Goal: Use online tool/utility: Utilize a website feature to perform a specific function

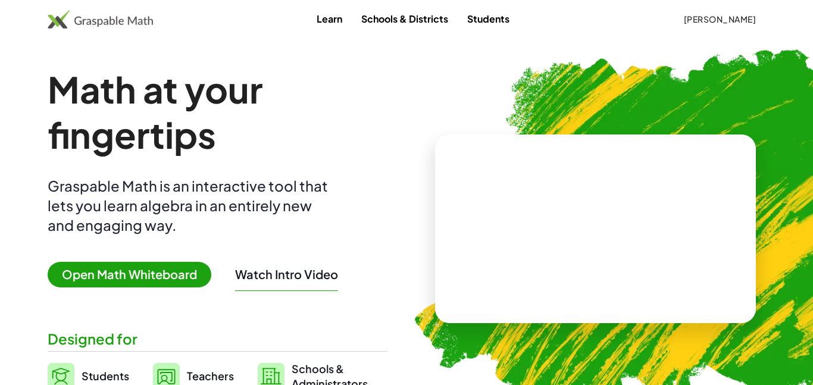
click at [488, 14] on link "Students" at bounding box center [488, 19] width 61 height 22
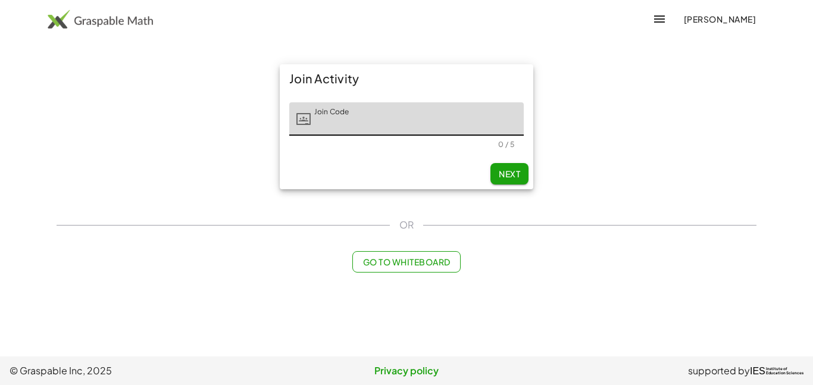
click at [366, 121] on input "Join Code" at bounding box center [417, 118] width 213 height 33
click at [356, 116] on input "****" at bounding box center [417, 118] width 213 height 33
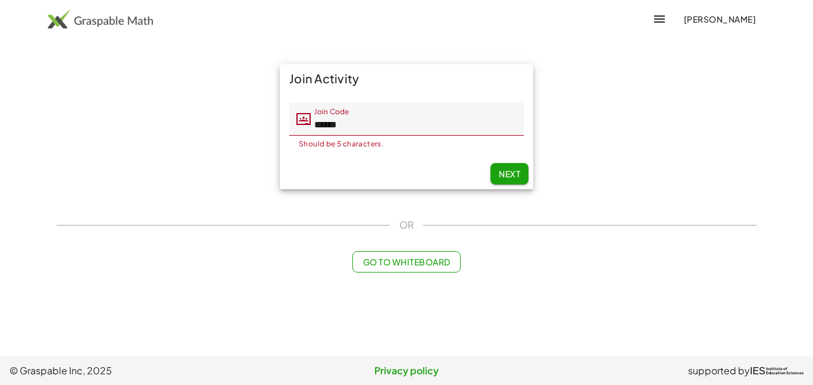
click at [329, 127] on input "******" at bounding box center [417, 118] width 213 height 33
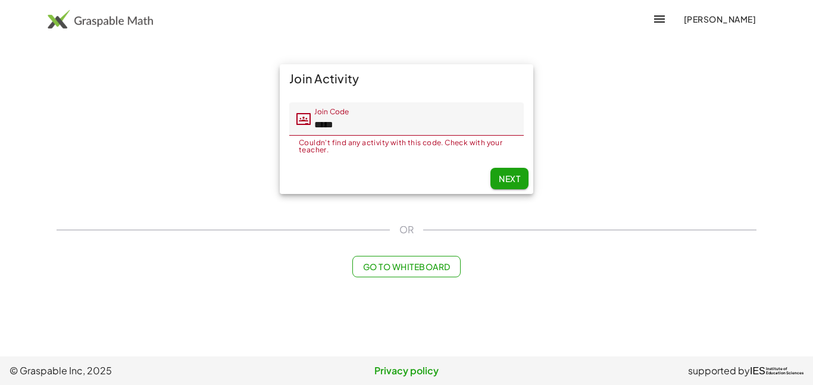
click at [351, 121] on input "*****" at bounding box center [417, 118] width 213 height 33
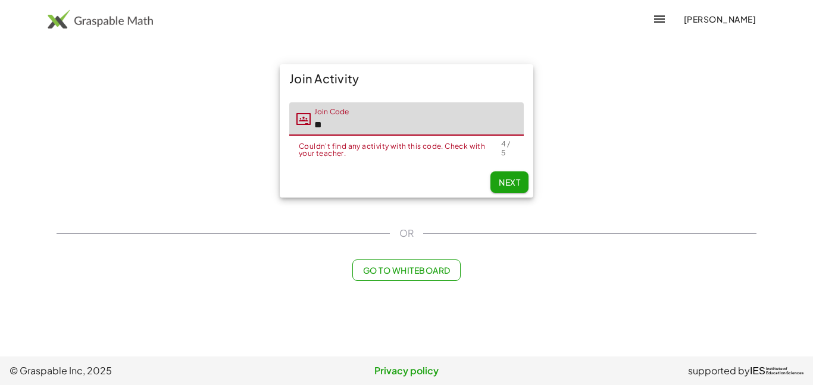
type input "*"
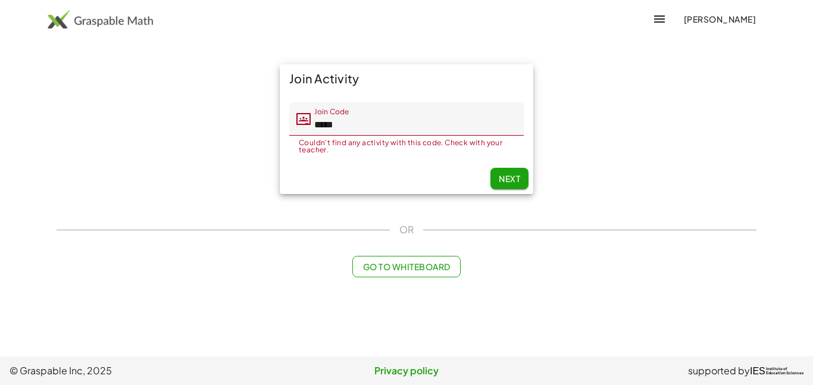
click at [507, 124] on input "*****" at bounding box center [417, 118] width 213 height 33
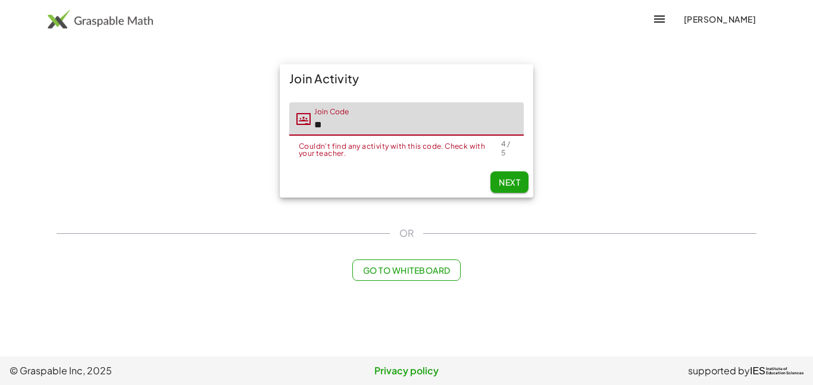
type input "*"
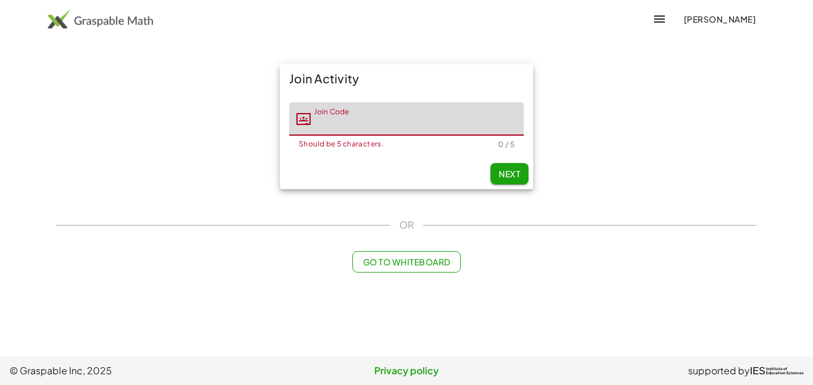
click at [614, 251] on div "Go to Whiteboard" at bounding box center [407, 261] width 700 height 21
click at [466, 126] on input "Join Code" at bounding box center [417, 118] width 213 height 33
click at [666, 21] on button "button" at bounding box center [659, 19] width 29 height 29
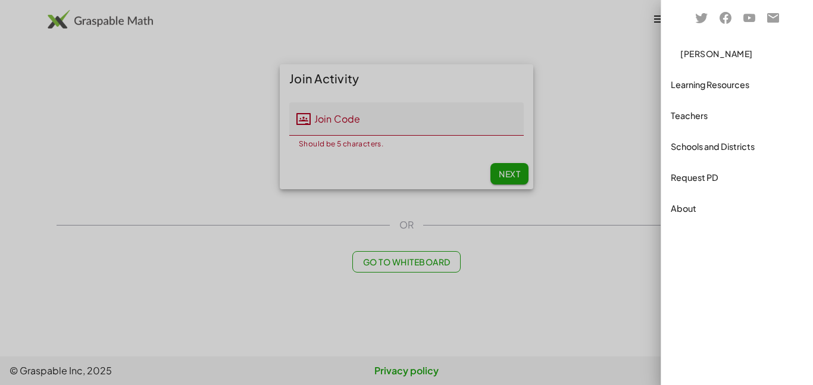
click at [679, 171] on div "Request PD" at bounding box center [737, 177] width 133 height 14
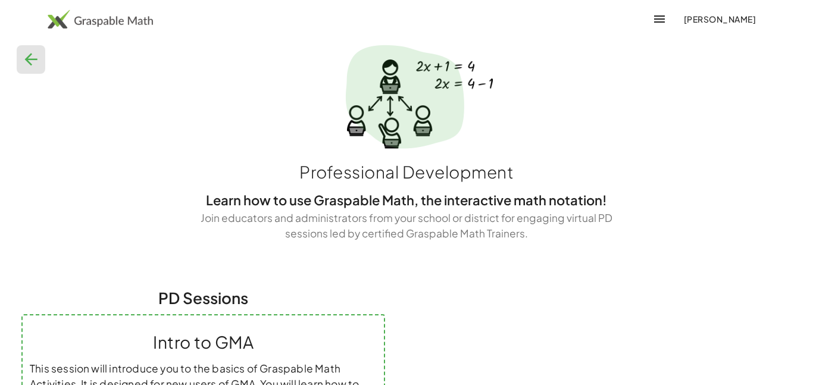
click at [14, 64] on div at bounding box center [406, 105] width 798 height 93
click at [27, 63] on icon "button" at bounding box center [30, 59] width 19 height 19
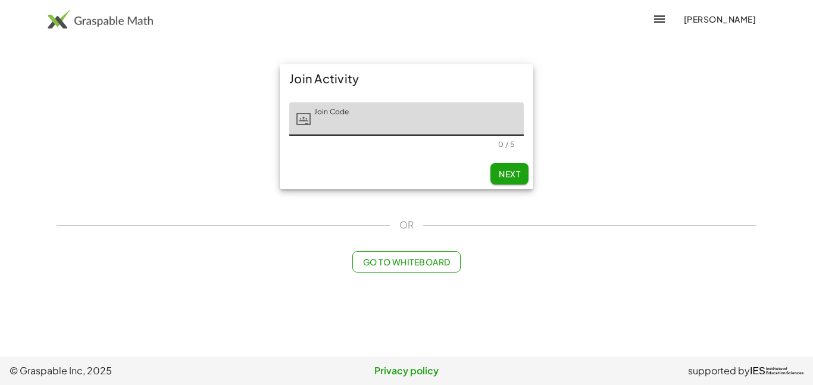
click at [399, 250] on div "Join Activity Join Code Join Code 0 / 5 Next OR Go to Whiteboard" at bounding box center [406, 168] width 714 height 223
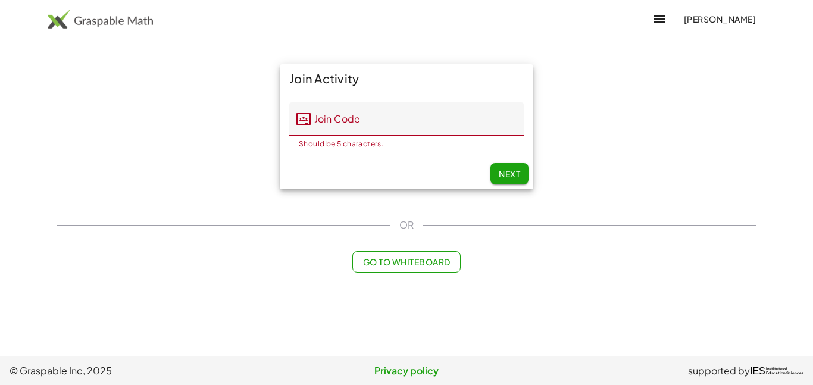
click at [397, 257] on span "Go to Whiteboard" at bounding box center [405, 261] width 87 height 11
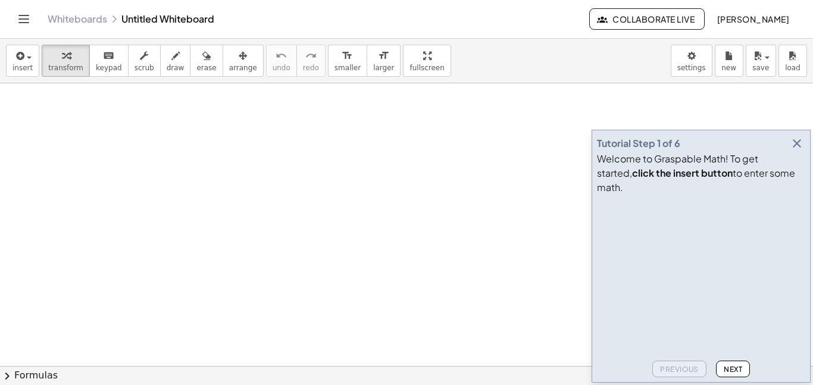
click at [11, 15] on header "Whiteboards Untitled Whiteboard Collaborate Live Ayden Avila" at bounding box center [406, 19] width 813 height 39
click at [18, 18] on icon "Toggle navigation" at bounding box center [24, 19] width 14 height 14
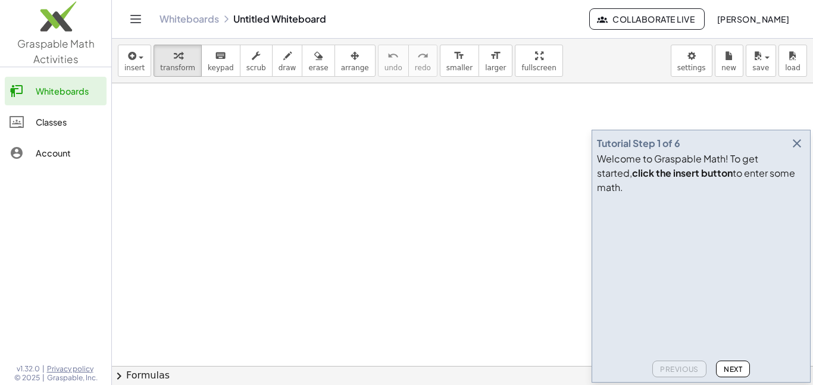
click at [62, 123] on div "Classes" at bounding box center [69, 122] width 66 height 14
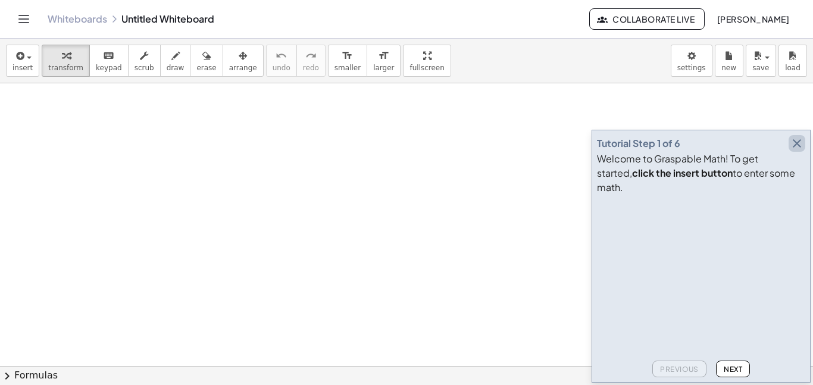
click at [798, 151] on icon "button" at bounding box center [796, 143] width 14 height 14
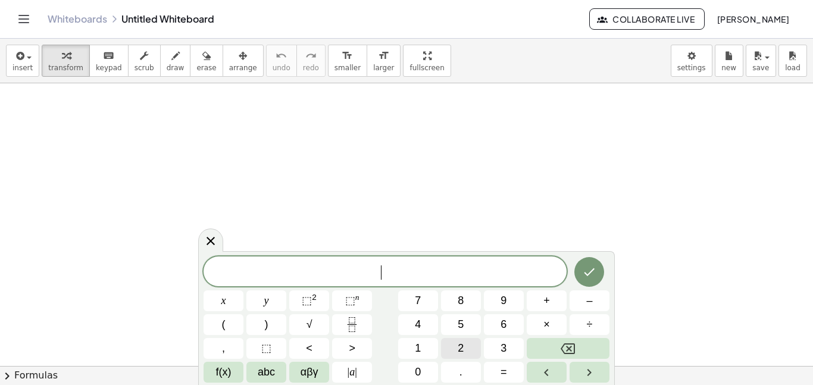
click at [449, 344] on button "2" at bounding box center [461, 348] width 40 height 21
click at [537, 342] on button "Backspace" at bounding box center [568, 348] width 83 height 21
click at [458, 344] on span "2" at bounding box center [461, 348] width 6 height 16
click at [222, 329] on span "(" at bounding box center [224, 325] width 4 height 16
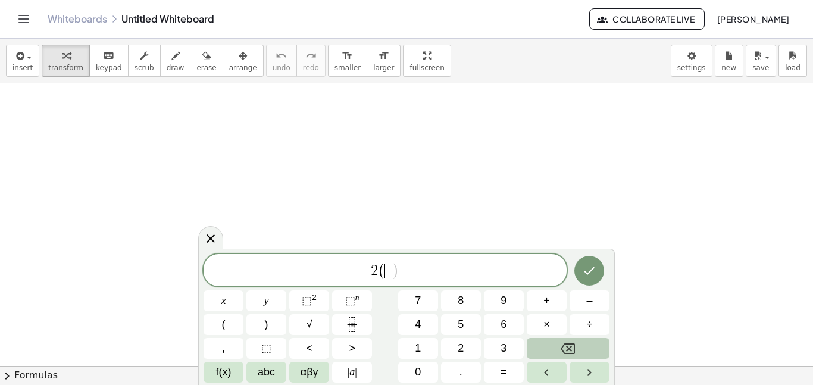
click at [544, 341] on button "Backspace" at bounding box center [568, 348] width 83 height 21
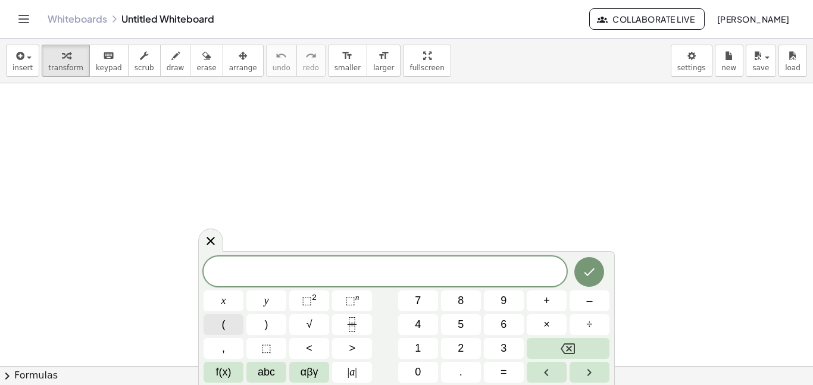
click at [224, 326] on span "(" at bounding box center [224, 325] width 4 height 16
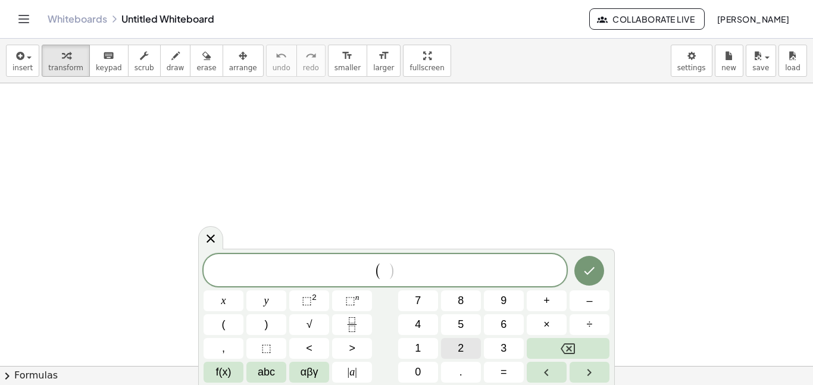
click at [465, 344] on button "2" at bounding box center [461, 348] width 40 height 21
click at [223, 318] on span "(" at bounding box center [224, 325] width 4 height 16
click at [308, 371] on span "αβγ" at bounding box center [309, 372] width 18 height 16
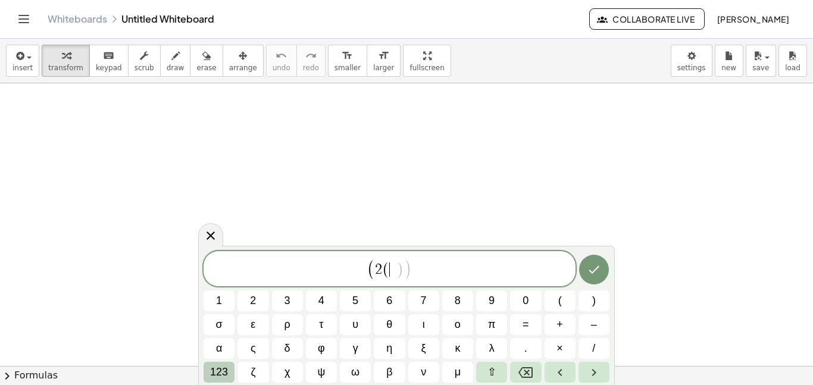
click at [218, 367] on span "123" at bounding box center [219, 372] width 18 height 16
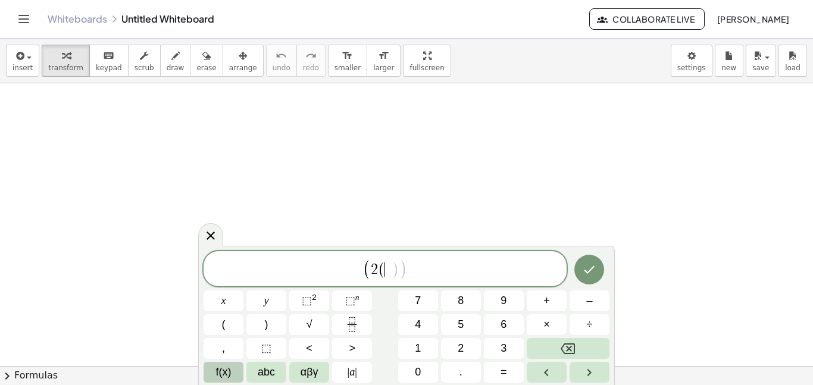
click at [225, 369] on span "f(x)" at bounding box center [223, 372] width 15 height 16
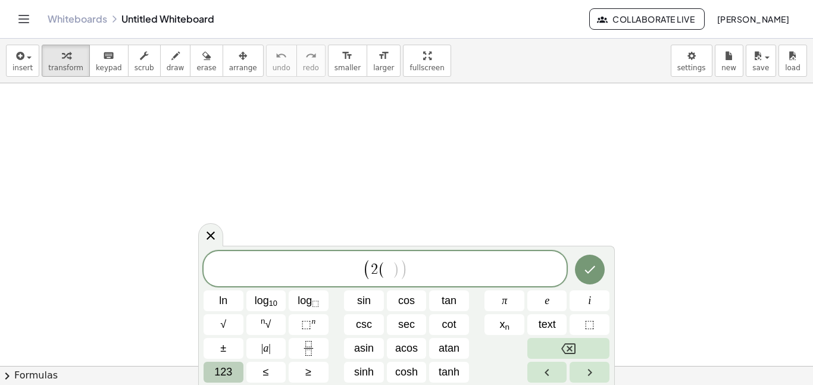
click at [208, 378] on button "123" at bounding box center [223, 372] width 40 height 21
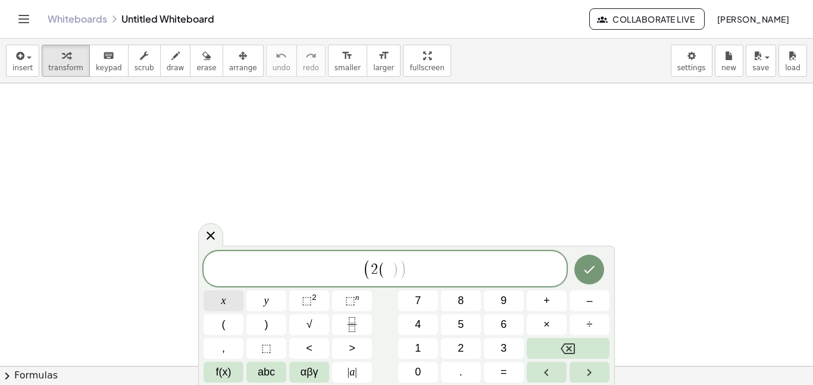
click at [220, 299] on button "x" at bounding box center [223, 300] width 40 height 21
click at [547, 299] on span "+" at bounding box center [546, 301] width 7 height 16
click at [419, 325] on span "4" at bounding box center [418, 325] width 6 height 16
click at [272, 324] on button ")" at bounding box center [266, 324] width 40 height 21
click at [579, 367] on button "Right arrow" at bounding box center [589, 372] width 40 height 21
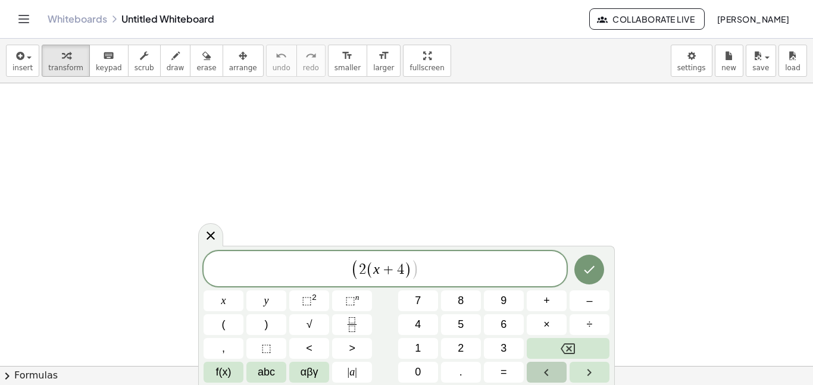
click at [549, 367] on icon "Left arrow" at bounding box center [546, 372] width 14 height 14
click at [586, 280] on button "Done" at bounding box center [589, 270] width 30 height 30
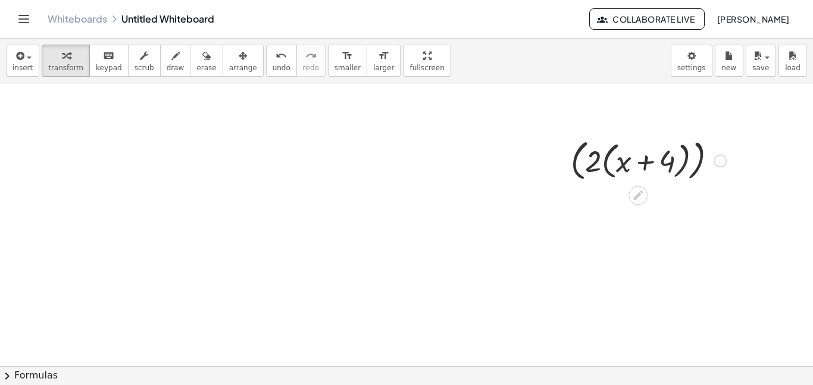
click at [629, 174] on div at bounding box center [648, 159] width 167 height 49
click at [622, 178] on div at bounding box center [648, 159] width 167 height 49
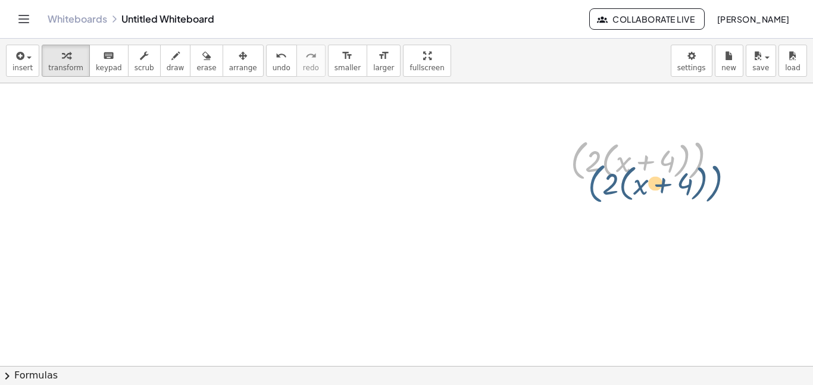
drag, startPoint x: 582, startPoint y: 174, endPoint x: 588, endPoint y: 186, distance: 13.1
click at [588, 186] on div "( · 2 · ( + x + 4 ) ) ( · 2 · ( + x + 4 ) )" at bounding box center [644, 159] width 182 height 55
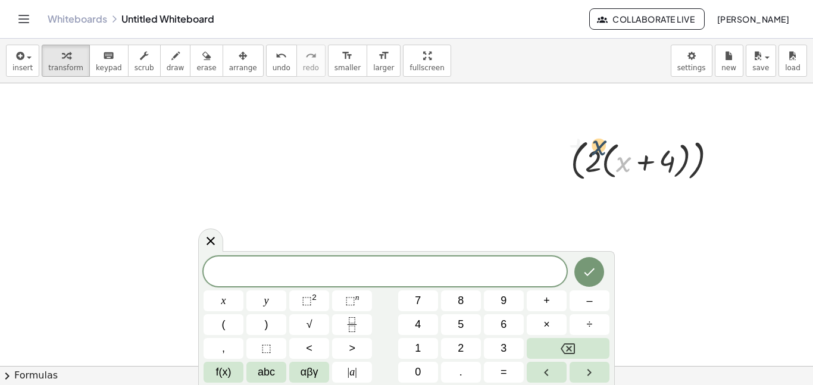
drag, startPoint x: 627, startPoint y: 178, endPoint x: 601, endPoint y: 162, distance: 30.5
click at [601, 162] on div at bounding box center [648, 159] width 167 height 49
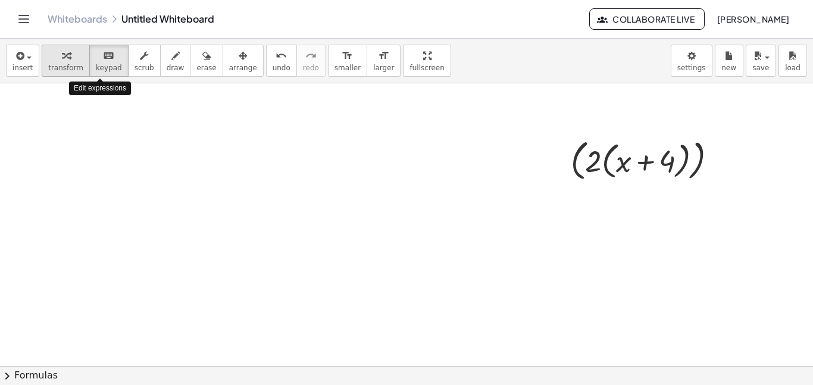
drag, startPoint x: 102, startPoint y: 51, endPoint x: 55, endPoint y: 51, distance: 46.4
click at [55, 51] on div "transform keyboard keypad scrub draw erase arrange" at bounding box center [152, 61] width 221 height 32
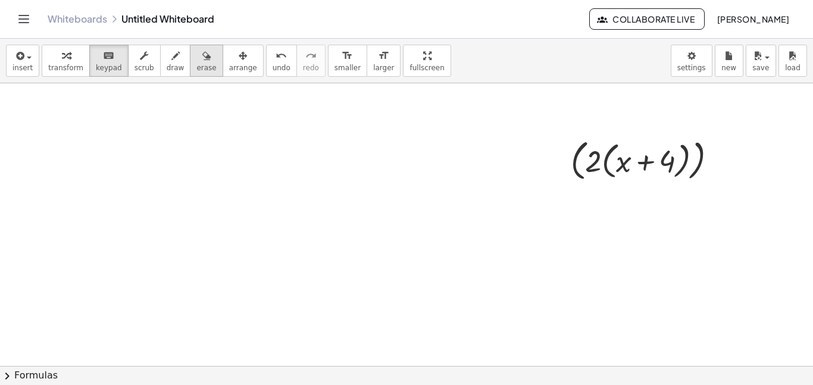
click at [196, 59] on div "button" at bounding box center [206, 55] width 20 height 14
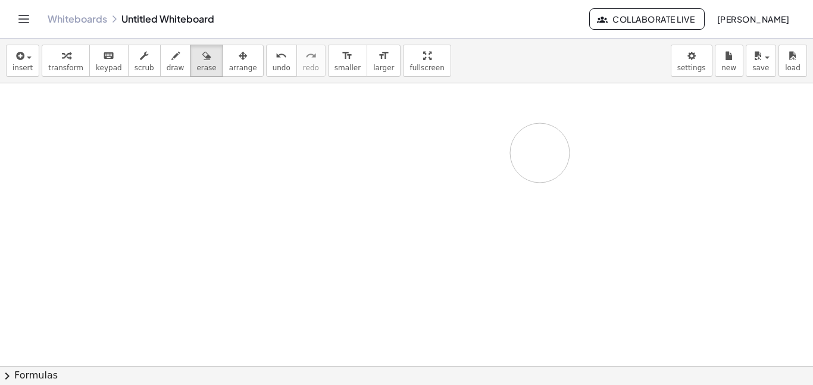
drag, startPoint x: 613, startPoint y: 157, endPoint x: 541, endPoint y: 152, distance: 72.1
drag, startPoint x: 590, startPoint y: 152, endPoint x: 808, endPoint y: 278, distance: 251.3
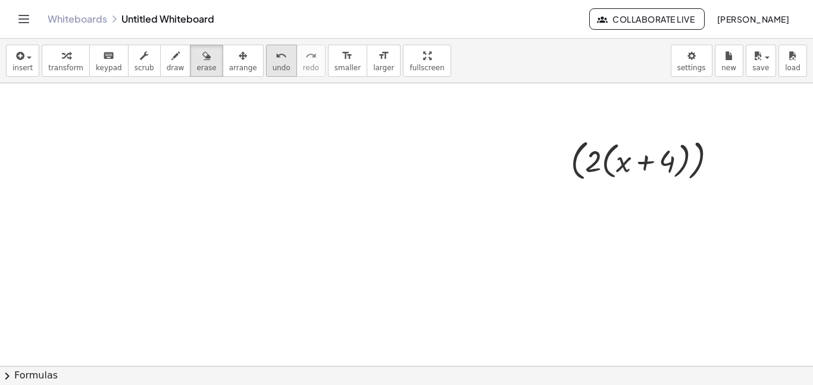
click at [272, 64] on span "undo" at bounding box center [281, 68] width 18 height 8
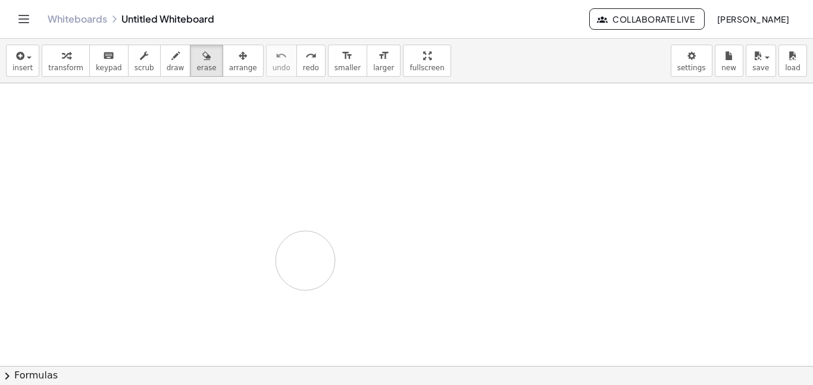
click at [105, 56] on icon "keyboard" at bounding box center [108, 56] width 11 height 14
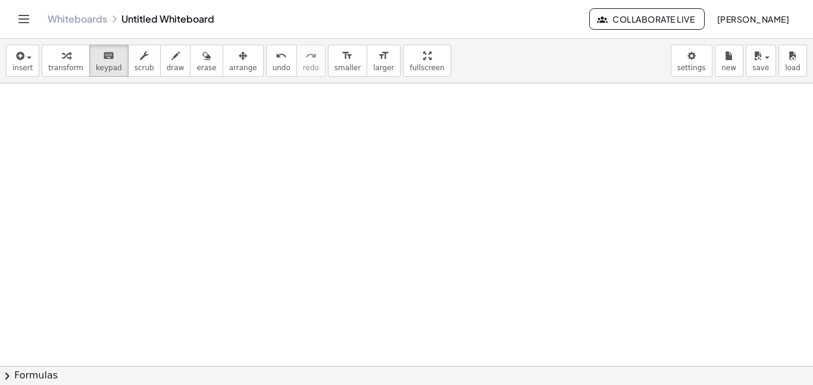
click at [89, 52] on button "keyboard keypad" at bounding box center [108, 61] width 39 height 32
drag, startPoint x: 398, startPoint y: 268, endPoint x: 355, endPoint y: 255, distance: 44.8
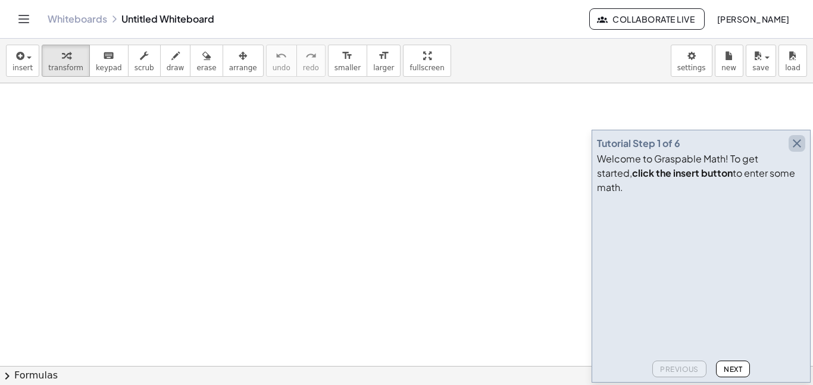
click at [792, 151] on icon "button" at bounding box center [796, 143] width 14 height 14
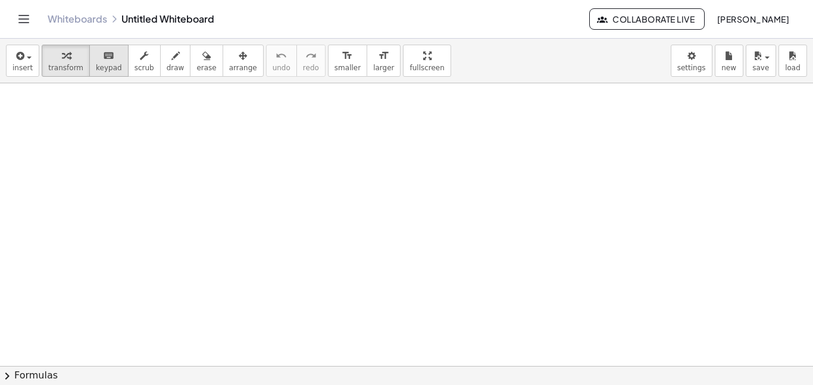
click at [96, 58] on div "keyboard" at bounding box center [109, 55] width 26 height 14
click at [21, 59] on icon "button" at bounding box center [19, 56] width 11 height 14
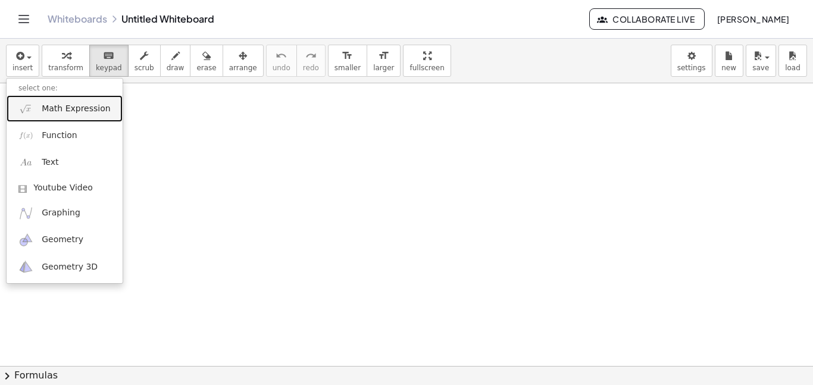
click at [51, 109] on span "Math Expression" at bounding box center [76, 109] width 68 height 12
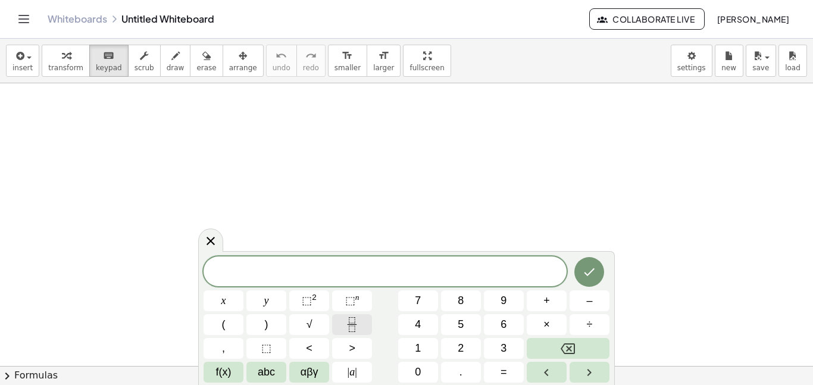
scroll to position [1, 0]
click at [234, 316] on button "(" at bounding box center [223, 324] width 40 height 21
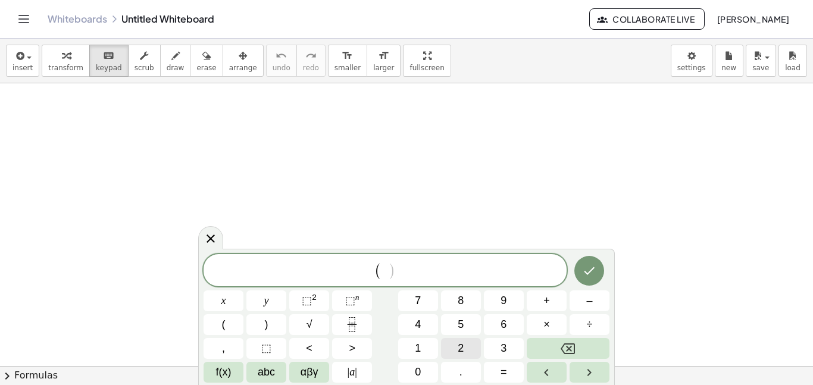
click at [462, 347] on span "2" at bounding box center [461, 348] width 6 height 16
click at [228, 319] on button "(" at bounding box center [223, 324] width 40 height 21
click at [256, 332] on button ")" at bounding box center [266, 324] width 40 height 21
click at [591, 304] on span "–" at bounding box center [589, 301] width 6 height 16
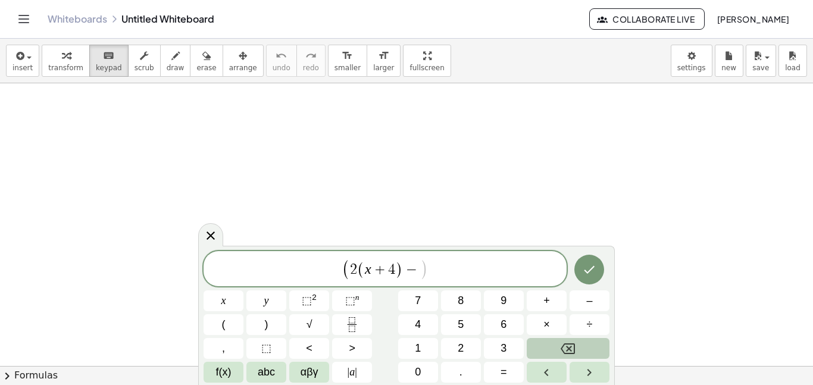
click at [568, 346] on icon "Backspace" at bounding box center [567, 348] width 14 height 14
click at [485, 275] on span "( 2 ( x + 4 ) ​ )" at bounding box center [384, 269] width 363 height 23
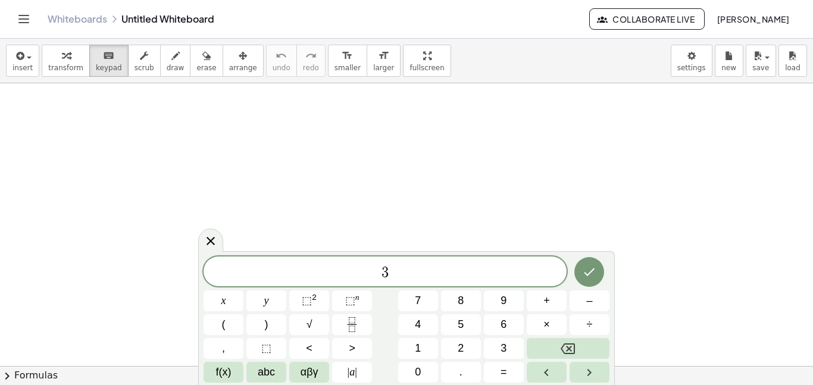
scroll to position [2, 0]
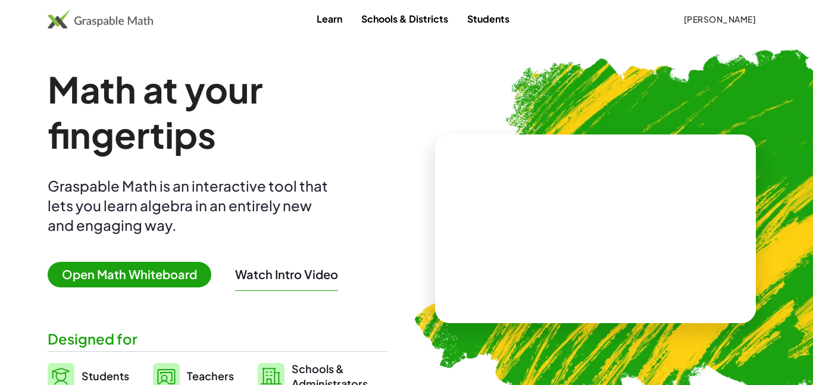
click at [501, 26] on link "Students" at bounding box center [488, 19] width 61 height 22
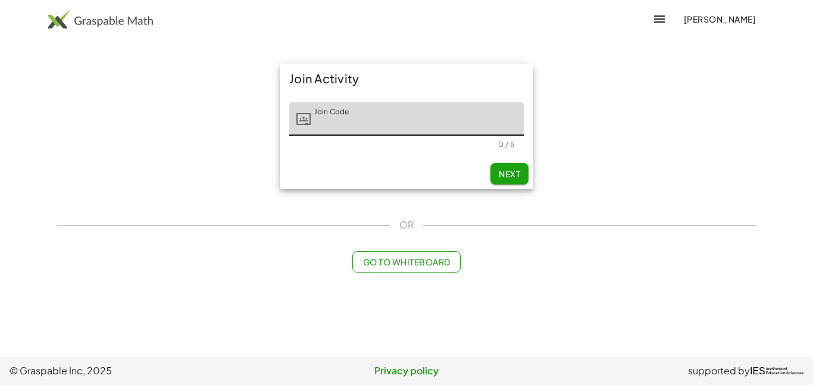
click at [393, 269] on button "Go to Whiteboard" at bounding box center [406, 261] width 108 height 21
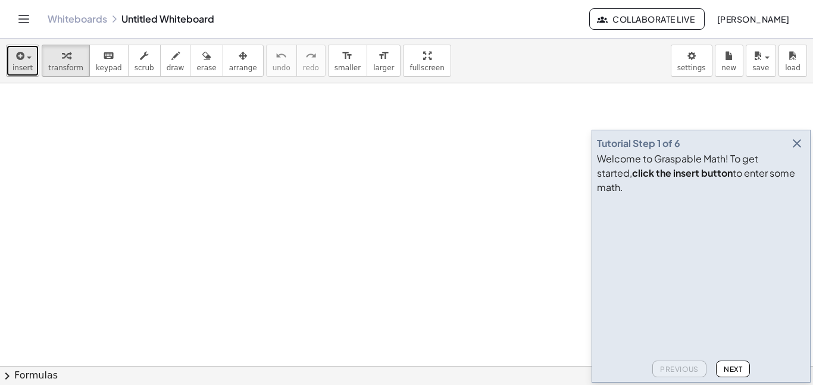
click at [14, 62] on icon "button" at bounding box center [19, 56] width 11 height 14
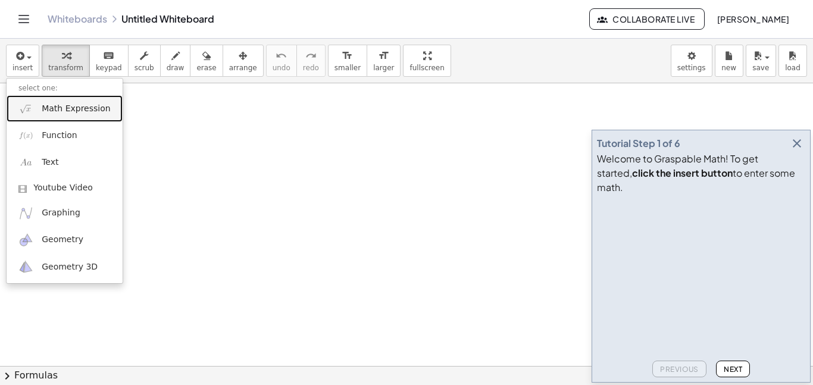
click at [33, 112] on img at bounding box center [25, 108] width 15 height 15
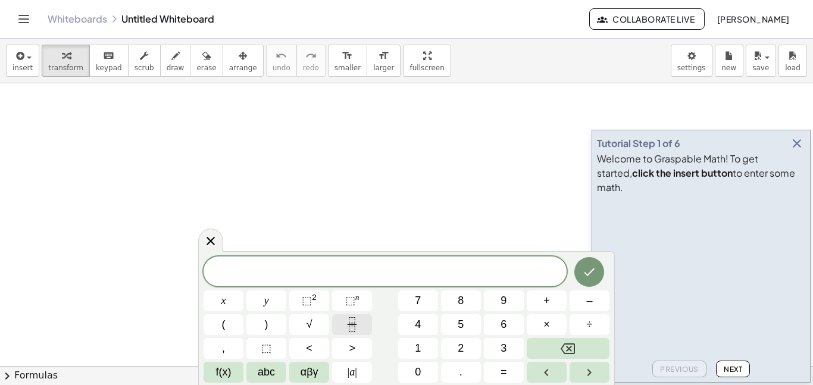
click at [359, 327] on icon "Fraction" at bounding box center [351, 324] width 15 height 15
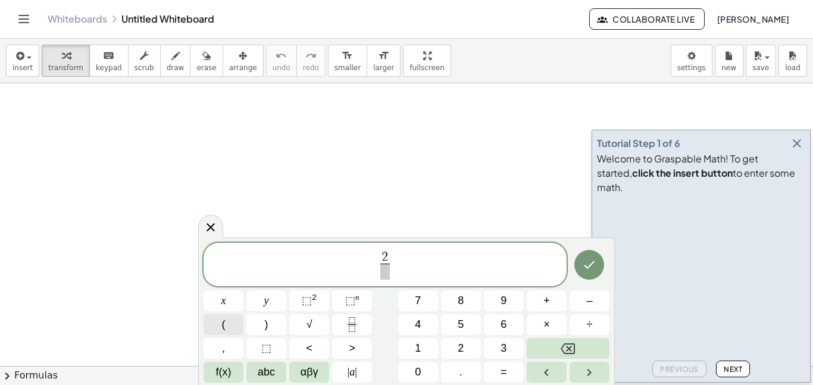
click at [232, 329] on button "(" at bounding box center [223, 324] width 40 height 21
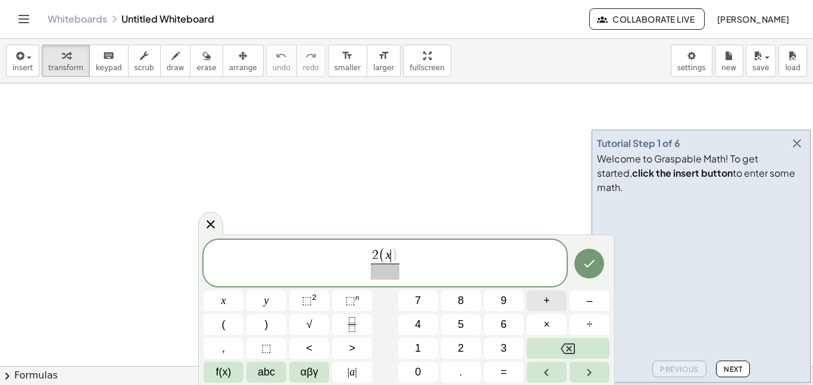
click at [548, 297] on span "+" at bounding box center [546, 301] width 7 height 16
click at [422, 323] on button "4" at bounding box center [418, 324] width 40 height 21
click at [393, 274] on span at bounding box center [385, 272] width 50 height 16
click at [419, 258] on span "2 ( x + 4 ) 3 ​ ​" at bounding box center [384, 264] width 363 height 34
click at [594, 305] on button "–" at bounding box center [589, 300] width 40 height 21
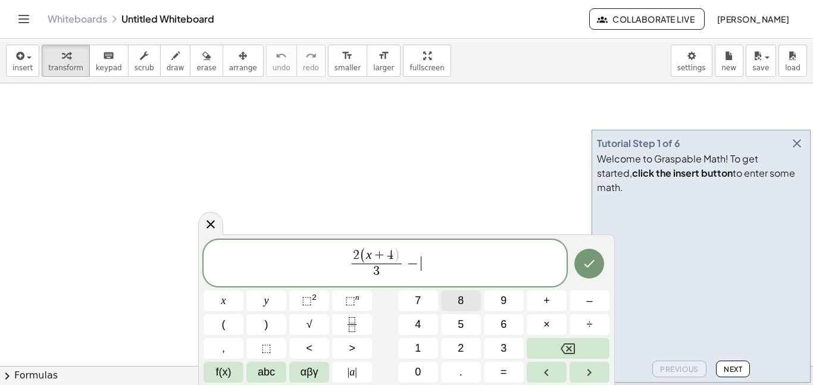
click at [452, 300] on button "8" at bounding box center [461, 300] width 40 height 21
click at [507, 371] on button "=" at bounding box center [504, 372] width 40 height 21
click at [505, 352] on span "3" at bounding box center [503, 348] width 6 height 16
click at [471, 349] on button "2" at bounding box center [461, 348] width 40 height 21
click at [592, 263] on icon "Done" at bounding box center [589, 263] width 14 height 14
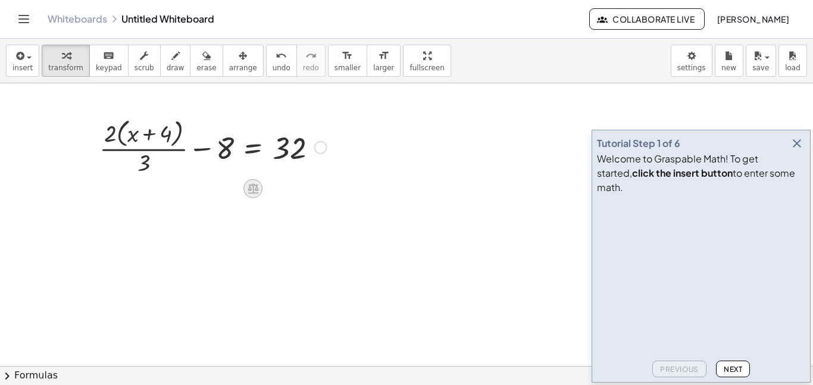
click at [253, 187] on icon at bounding box center [252, 189] width 11 height 10
click at [234, 150] on div at bounding box center [212, 146] width 239 height 63
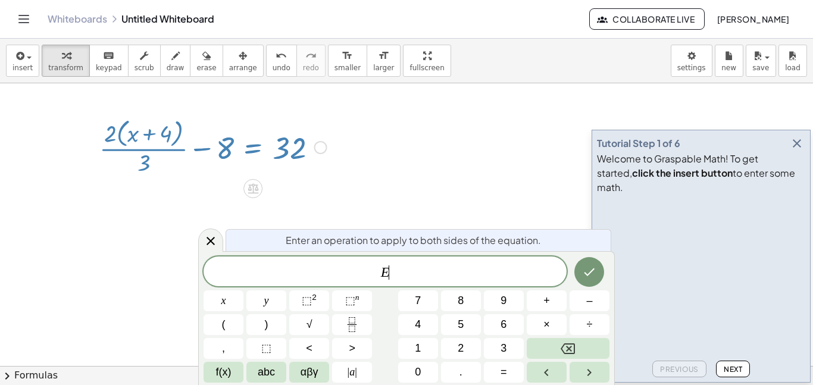
scroll to position [1, 0]
click at [223, 324] on span "(" at bounding box center [224, 325] width 4 height 16
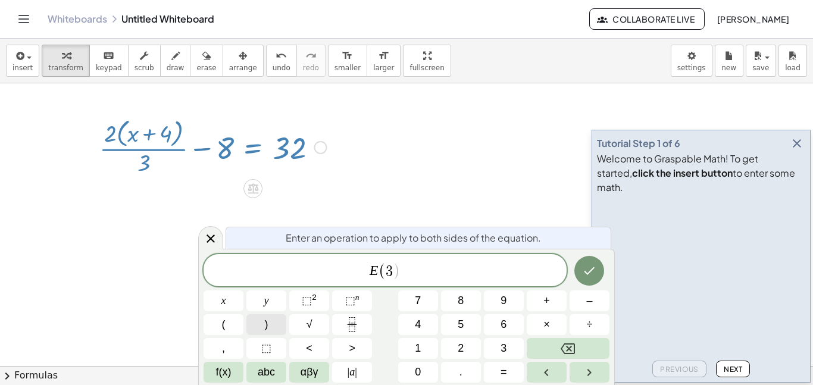
click at [270, 328] on button ")" at bounding box center [266, 324] width 40 height 21
click at [588, 276] on icon "Done" at bounding box center [589, 271] width 14 height 14
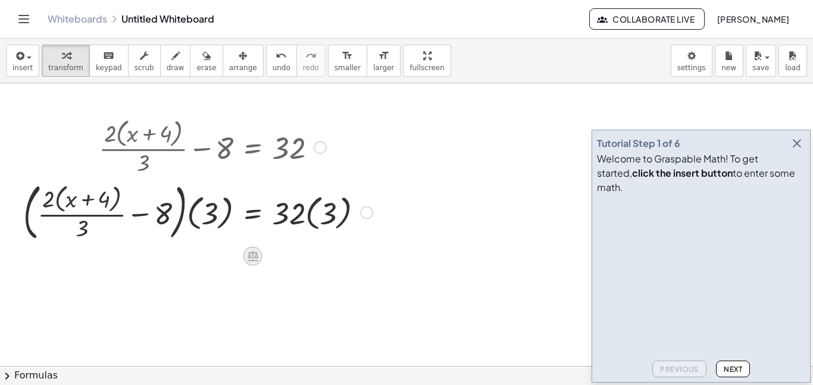
click at [257, 255] on icon at bounding box center [252, 256] width 12 height 12
click at [257, 255] on div "×" at bounding box center [252, 255] width 19 height 19
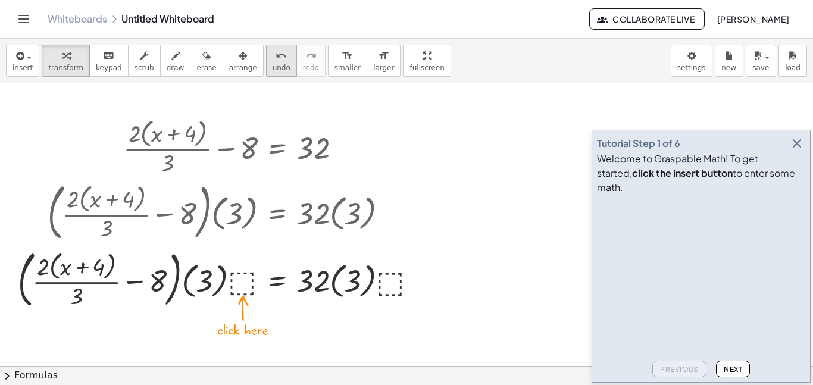
click at [272, 70] on span "undo" at bounding box center [281, 68] width 18 height 8
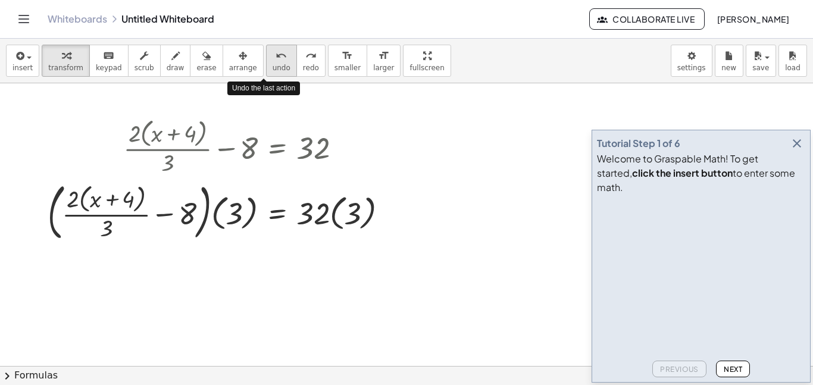
click at [272, 70] on span "undo" at bounding box center [281, 68] width 18 height 8
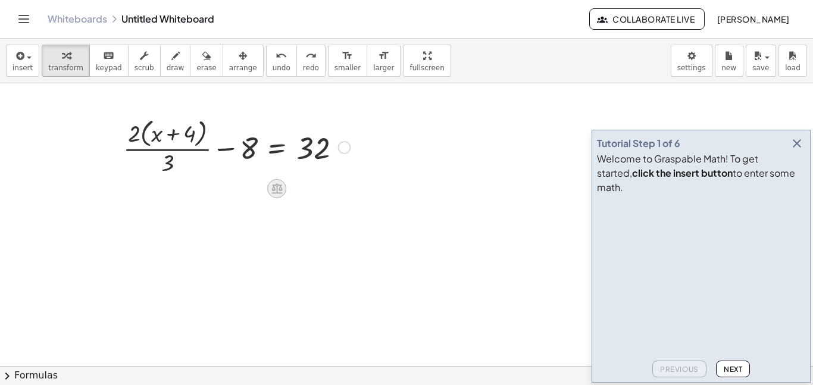
click at [276, 184] on icon at bounding box center [276, 189] width 11 height 10
click at [276, 184] on span "×" at bounding box center [276, 188] width 7 height 17
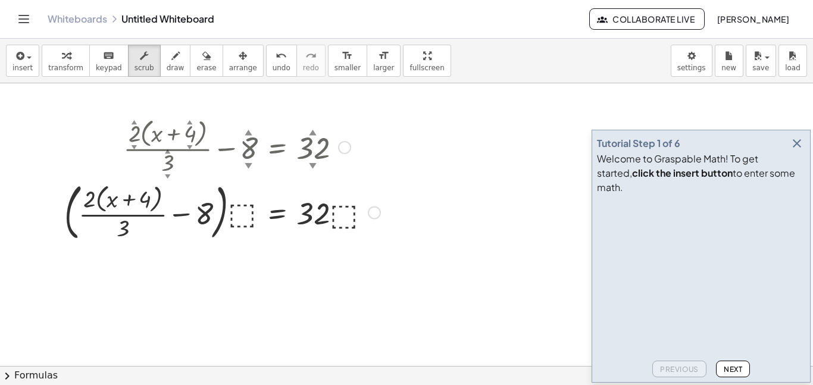
click at [245, 212] on div at bounding box center [222, 211] width 328 height 67
click at [337, 206] on div at bounding box center [222, 211] width 328 height 67
click at [252, 166] on div "▼" at bounding box center [249, 165] width 8 height 11
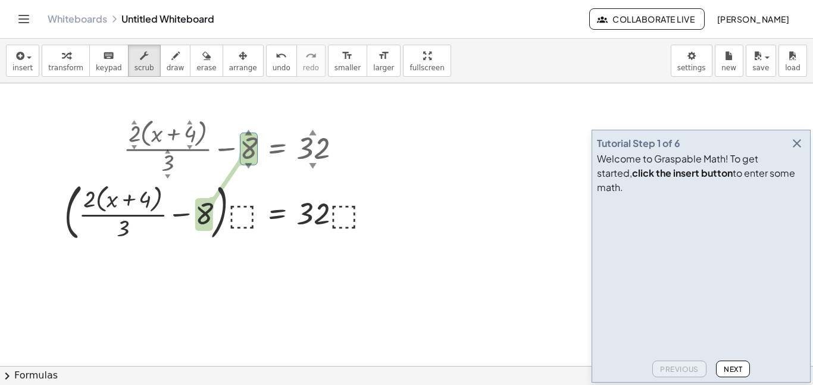
click at [272, 65] on span "undo" at bounding box center [281, 68] width 18 height 8
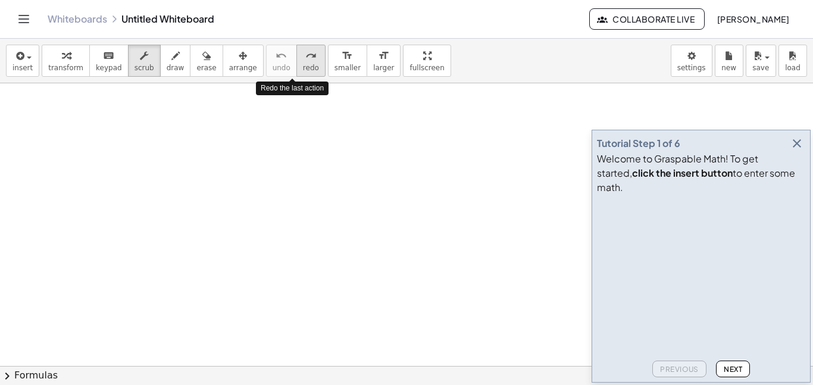
click at [303, 65] on span "redo" at bounding box center [311, 68] width 16 height 8
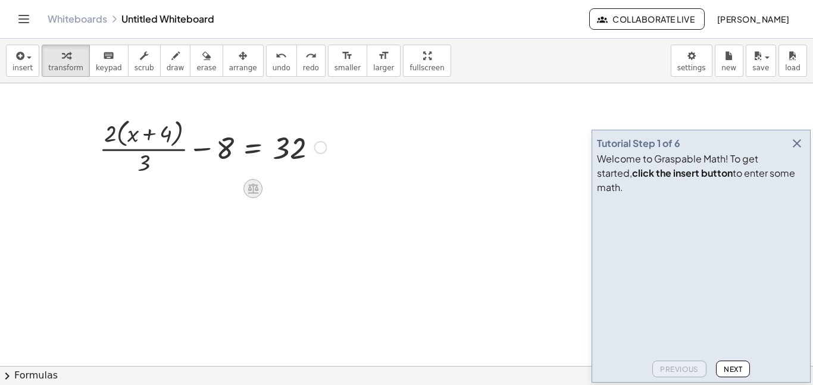
click at [259, 183] on icon at bounding box center [253, 188] width 12 height 12
click at [258, 187] on div "×" at bounding box center [252, 188] width 19 height 19
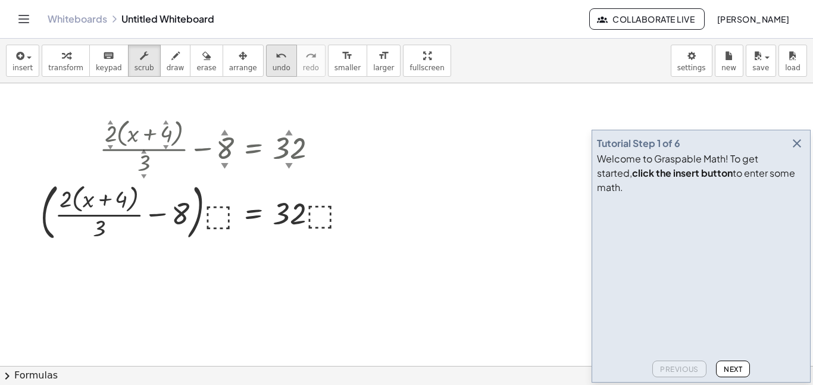
click at [267, 73] on button "undo undo" at bounding box center [281, 61] width 31 height 32
click at [213, 212] on div at bounding box center [199, 211] width 328 height 67
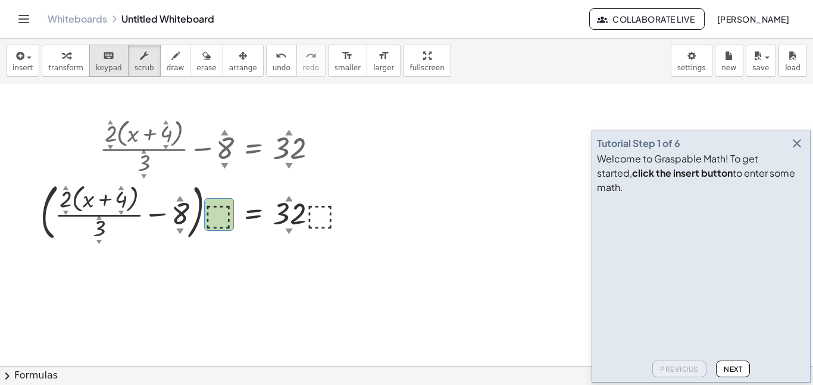
click at [103, 59] on icon "keyboard" at bounding box center [108, 56] width 11 height 14
click at [214, 214] on div at bounding box center [199, 211] width 328 height 67
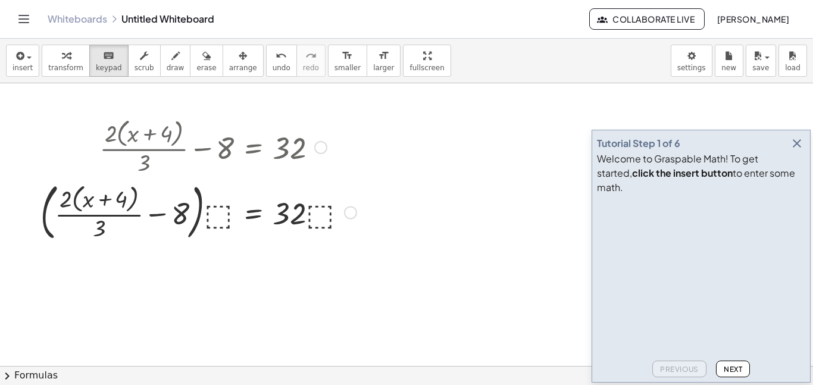
click at [214, 214] on div at bounding box center [199, 211] width 328 height 67
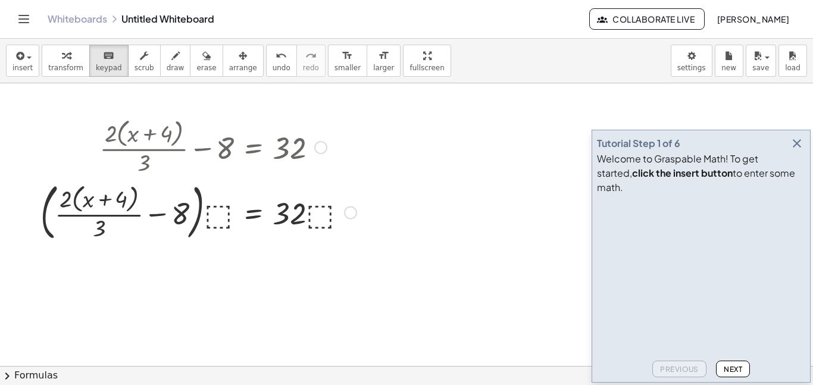
click at [214, 214] on div at bounding box center [199, 211] width 328 height 67
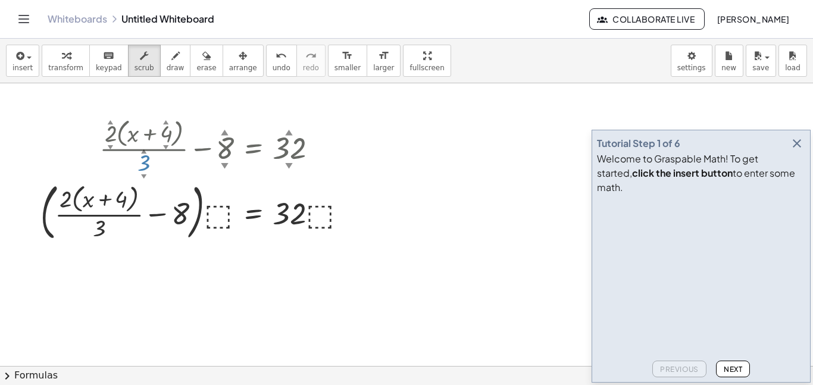
drag, startPoint x: 145, startPoint y: 167, endPoint x: 169, endPoint y: 166, distance: 23.8
click at [169, 166] on div at bounding box center [199, 146] width 328 height 63
click at [218, 215] on div at bounding box center [199, 211] width 328 height 67
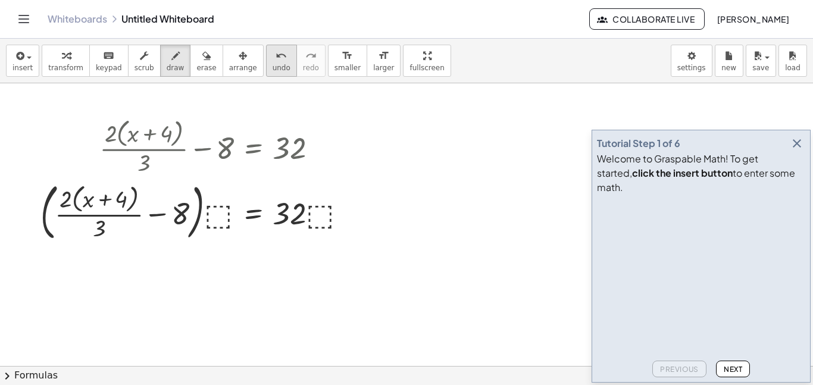
click at [272, 64] on span "undo" at bounding box center [281, 68] width 18 height 8
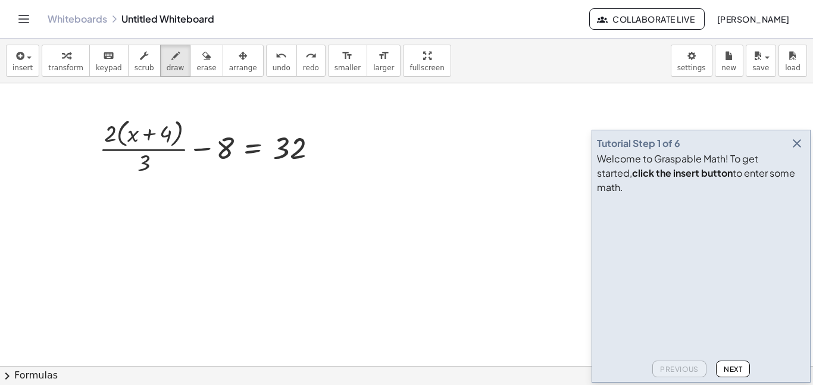
click at [272, 68] on span "undo" at bounding box center [281, 68] width 18 height 8
click at [275, 50] on icon "undo" at bounding box center [280, 56] width 11 height 14
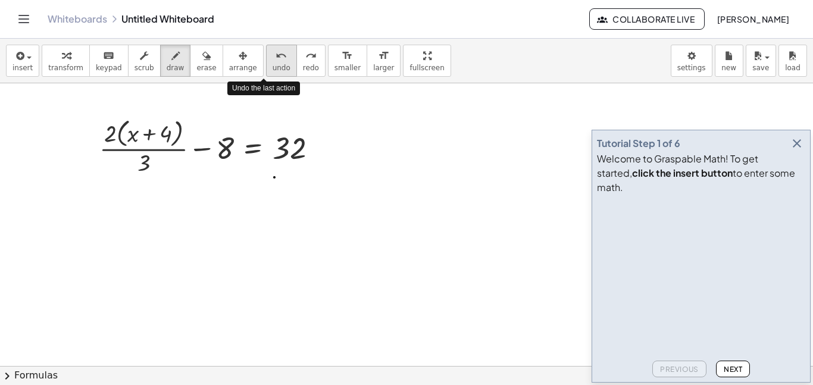
click at [275, 50] on icon "undo" at bounding box center [280, 56] width 11 height 14
click at [272, 67] on span "undo" at bounding box center [281, 68] width 18 height 8
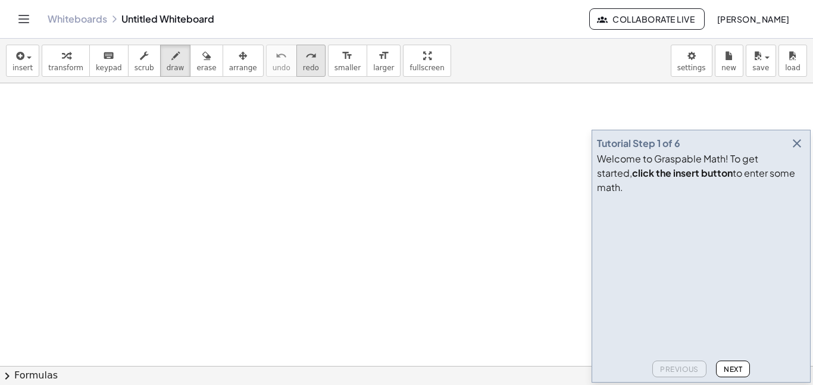
click at [303, 65] on span "redo" at bounding box center [311, 68] width 16 height 8
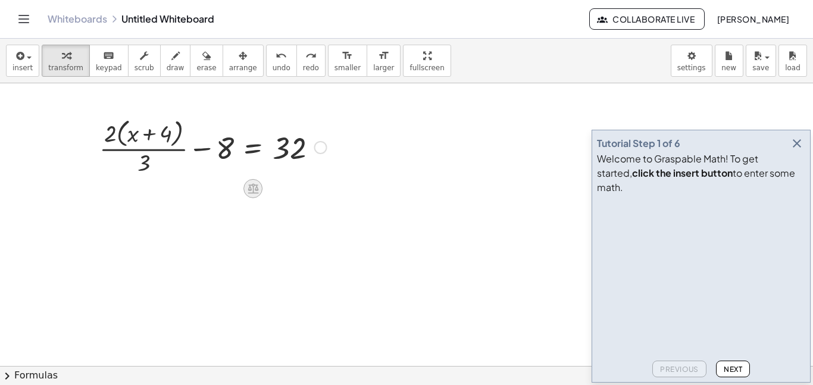
click at [258, 192] on icon at bounding box center [252, 189] width 11 height 10
click at [249, 192] on span "×" at bounding box center [252, 188] width 7 height 17
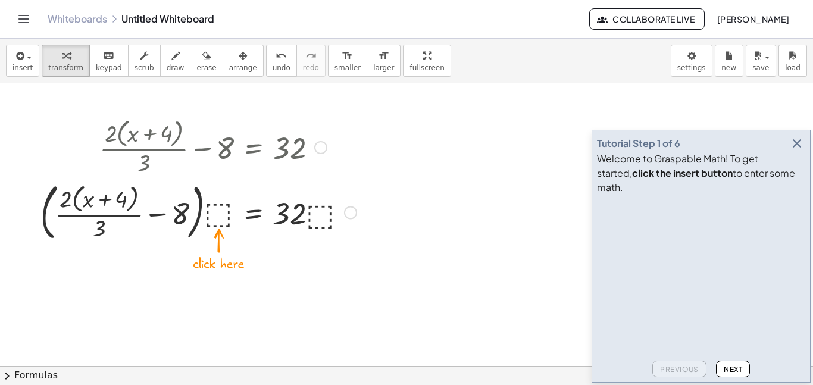
click at [221, 217] on div at bounding box center [199, 211] width 328 height 67
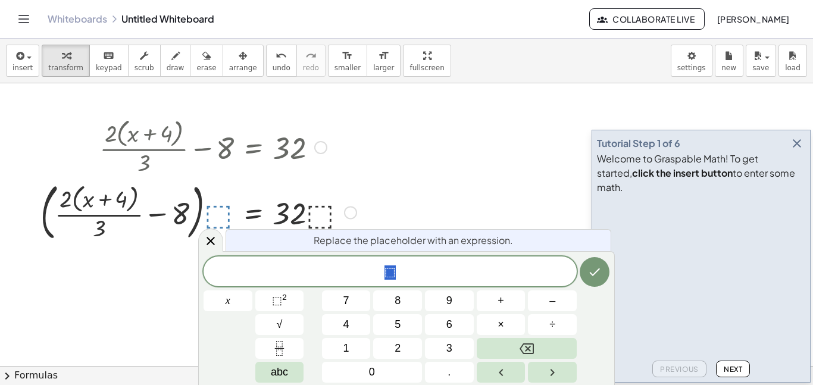
scroll to position [2, 0]
click at [223, 220] on div at bounding box center [199, 211] width 328 height 67
click at [593, 272] on icon "Done" at bounding box center [594, 272] width 14 height 14
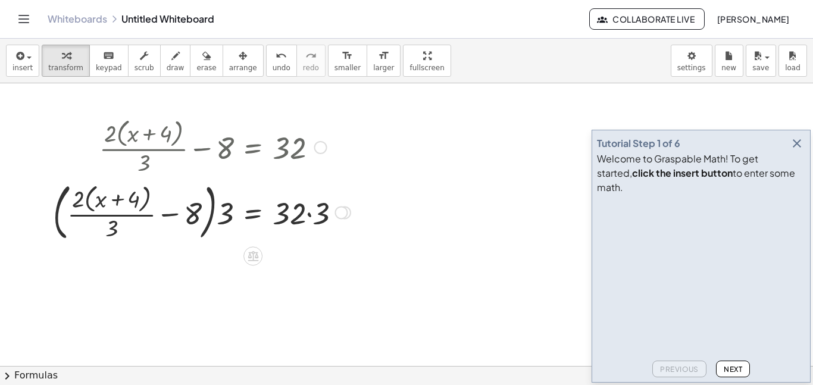
click at [305, 215] on div at bounding box center [201, 211] width 309 height 67
click at [307, 213] on div at bounding box center [201, 211] width 309 height 67
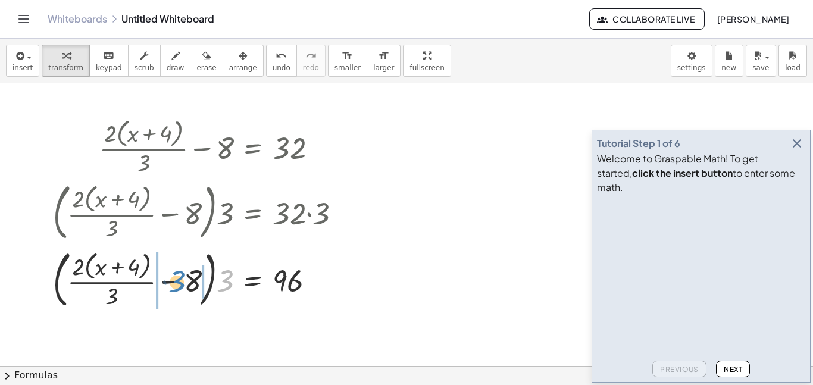
drag, startPoint x: 227, startPoint y: 282, endPoint x: 178, endPoint y: 283, distance: 48.8
click at [178, 283] on div at bounding box center [201, 278] width 309 height 67
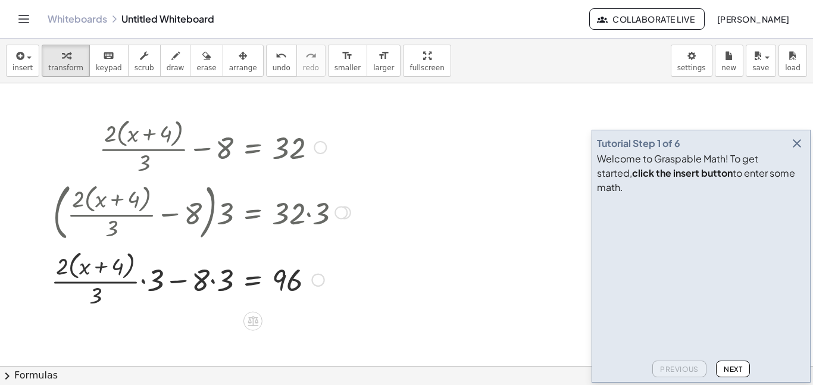
click at [214, 281] on div at bounding box center [200, 278] width 311 height 63
click at [153, 281] on div at bounding box center [201, 278] width 309 height 63
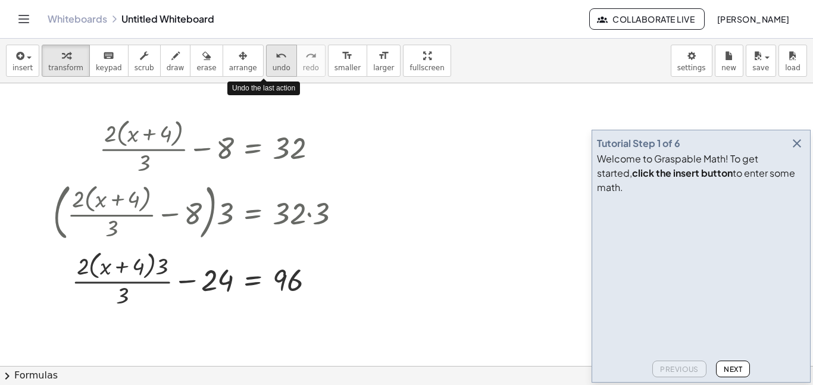
click at [267, 62] on button "undo undo" at bounding box center [281, 61] width 31 height 32
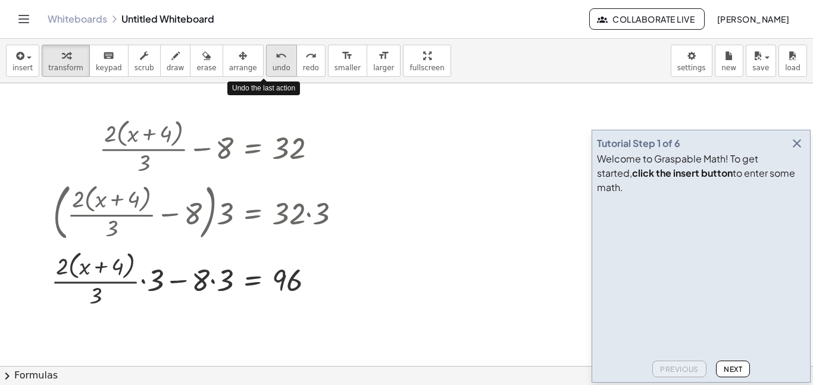
click at [267, 62] on button "undo undo" at bounding box center [281, 61] width 31 height 32
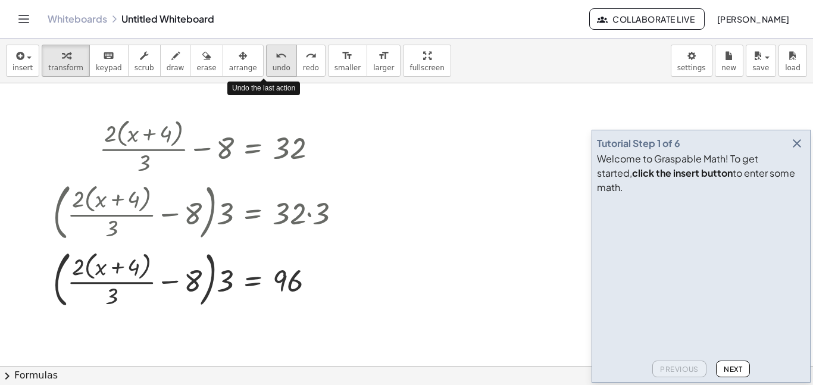
click at [267, 62] on button "undo undo" at bounding box center [281, 61] width 31 height 32
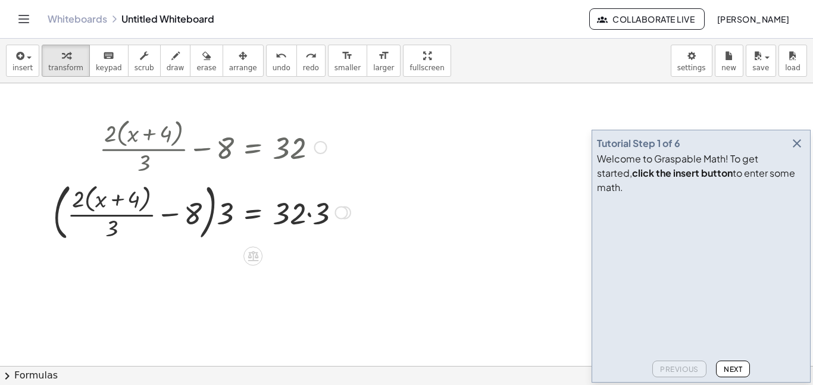
click at [308, 214] on div at bounding box center [201, 211] width 309 height 67
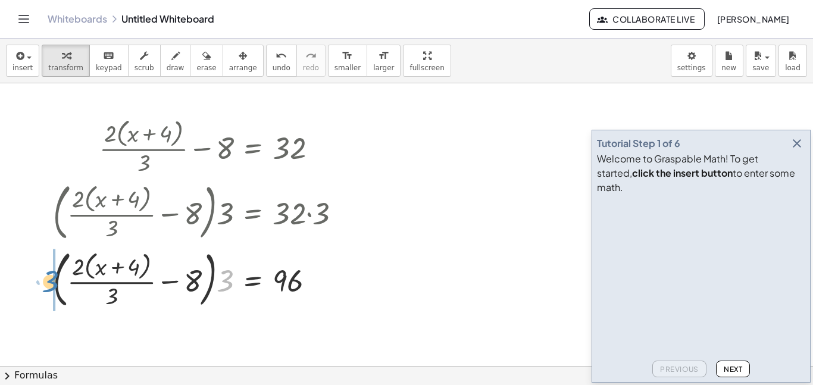
drag, startPoint x: 227, startPoint y: 280, endPoint x: 52, endPoint y: 280, distance: 174.9
click at [52, 280] on div "+ · 2 · ( + x + 4 ) · 3 − 8 = 32 · ( + · 2 · ( + x + 4 ) · 3 − 8 ) · ⬚ = · 32 ·…" at bounding box center [197, 213] width 324 height 203
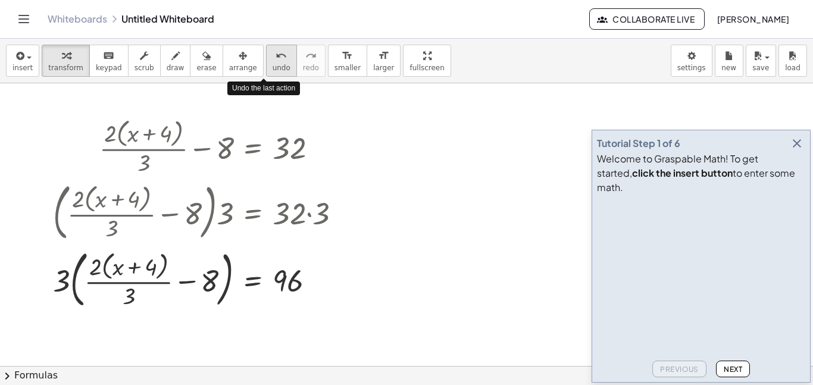
click at [273, 70] on button "undo undo" at bounding box center [281, 61] width 31 height 32
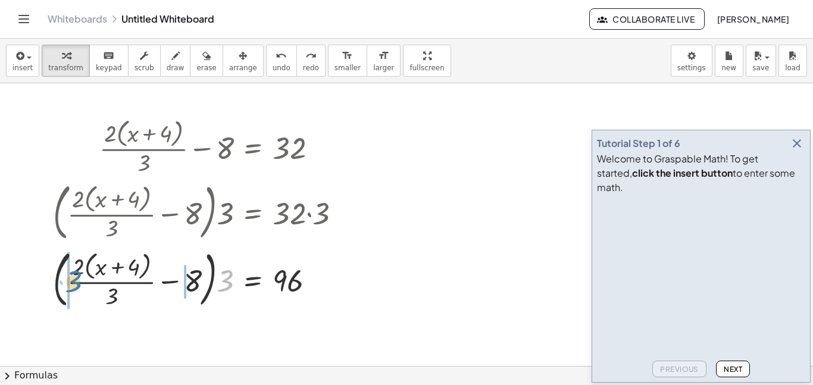
drag, startPoint x: 226, startPoint y: 283, endPoint x: 74, endPoint y: 283, distance: 151.7
click at [74, 283] on div at bounding box center [201, 278] width 309 height 67
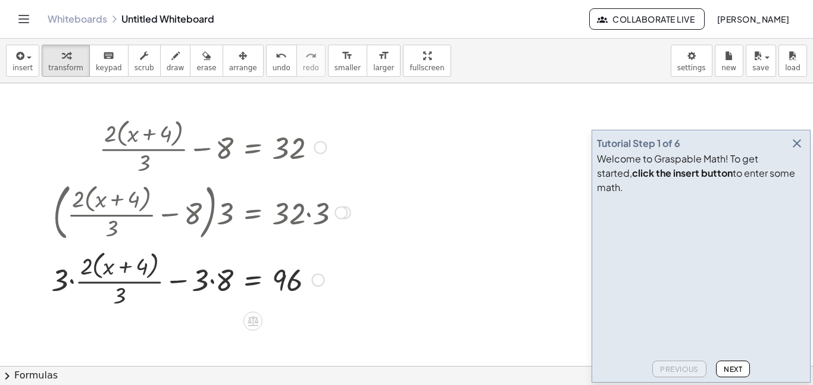
click at [211, 282] on div at bounding box center [200, 278] width 311 height 63
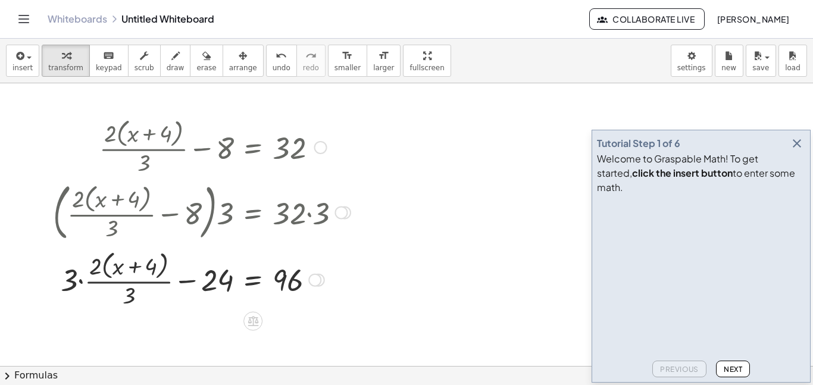
click at [82, 281] on div at bounding box center [201, 278] width 309 height 63
click at [85, 270] on div at bounding box center [201, 278] width 309 height 63
click at [277, 67] on button "undo undo" at bounding box center [281, 61] width 31 height 32
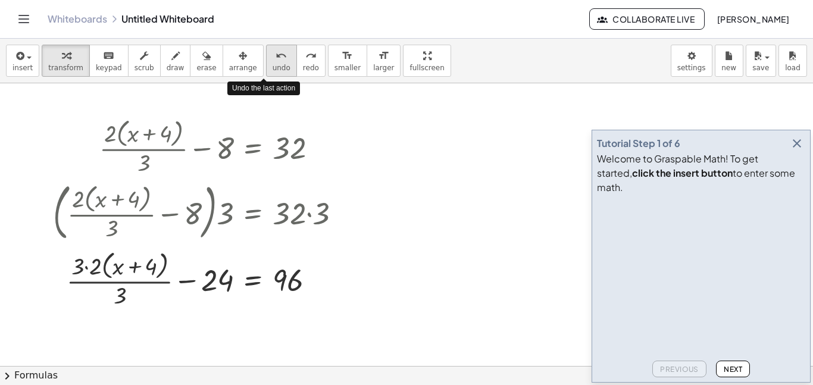
click at [277, 67] on button "undo undo" at bounding box center [281, 61] width 31 height 32
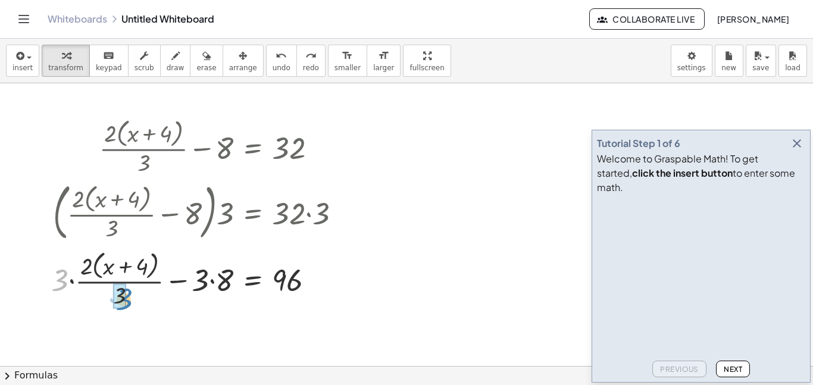
drag, startPoint x: 56, startPoint y: 278, endPoint x: 120, endPoint y: 296, distance: 66.3
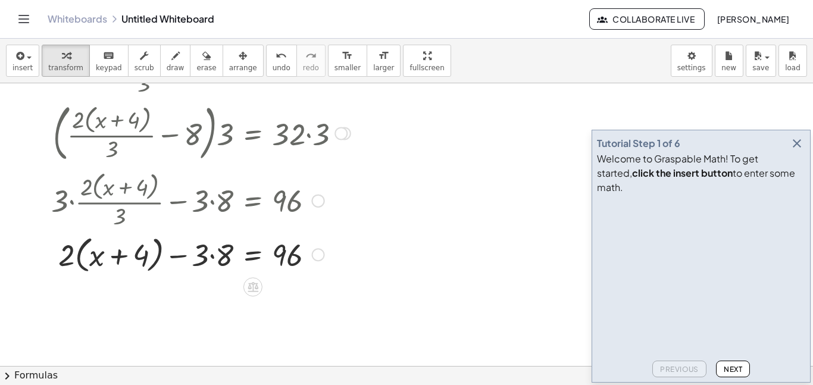
scroll to position [83, 0]
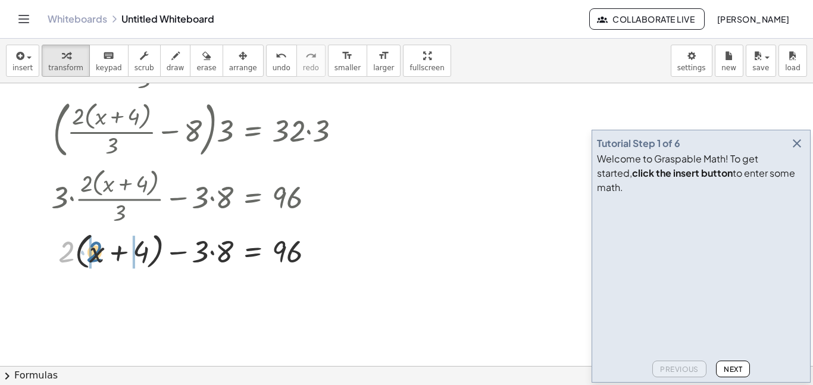
drag, startPoint x: 67, startPoint y: 251, endPoint x: 95, endPoint y: 252, distance: 28.0
click at [95, 252] on div at bounding box center [200, 250] width 311 height 45
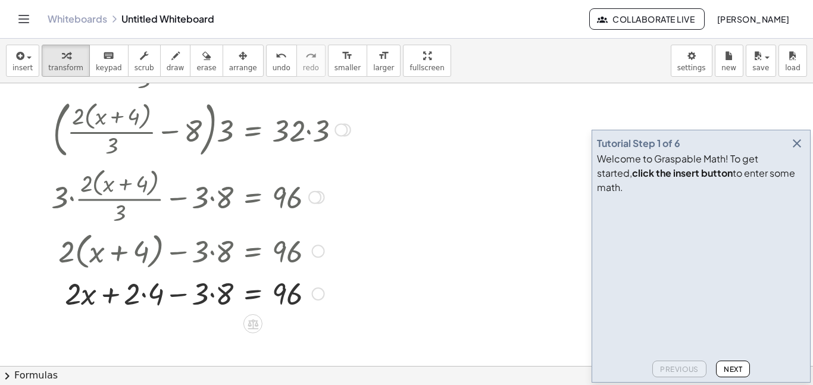
click at [211, 294] on div at bounding box center [200, 292] width 311 height 40
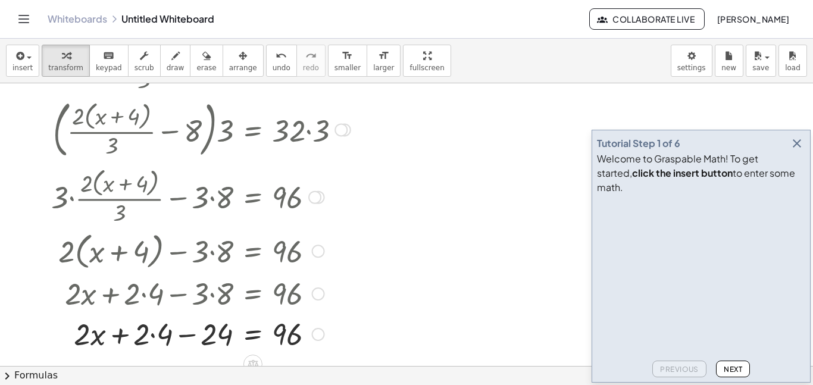
click at [153, 333] on div at bounding box center [200, 333] width 311 height 40
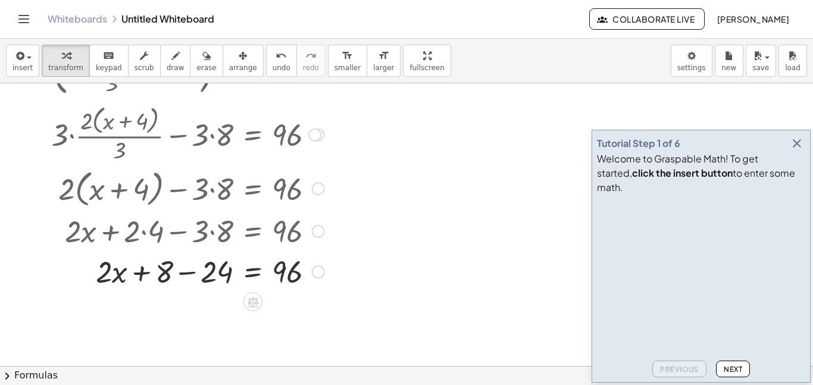
scroll to position [157, 0]
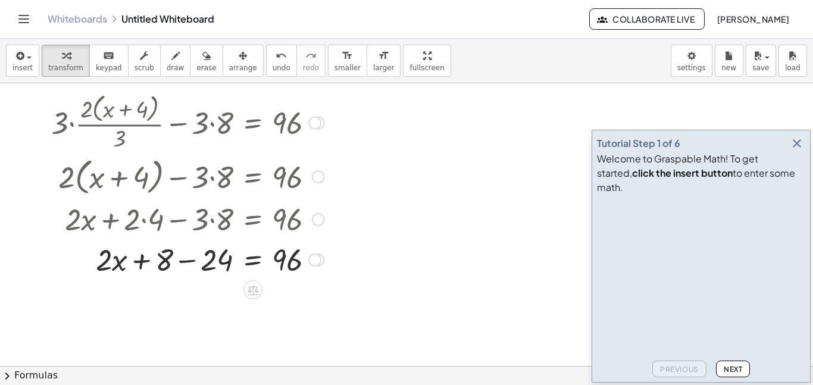
click at [181, 260] on div at bounding box center [200, 259] width 311 height 40
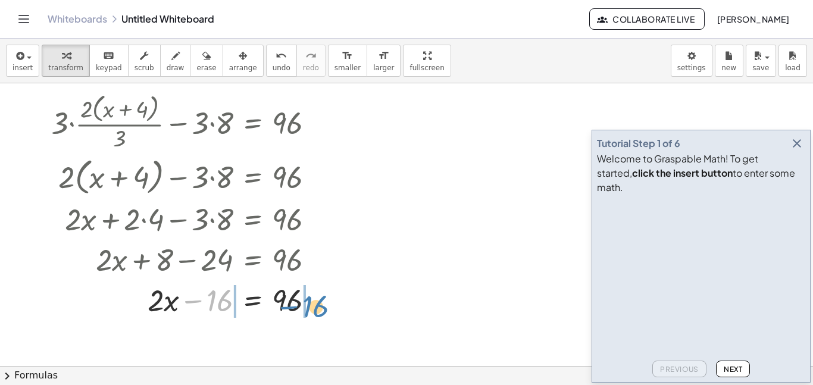
drag, startPoint x: 224, startPoint y: 304, endPoint x: 321, endPoint y: 308, distance: 97.0
click at [321, 308] on div at bounding box center [200, 299] width 311 height 40
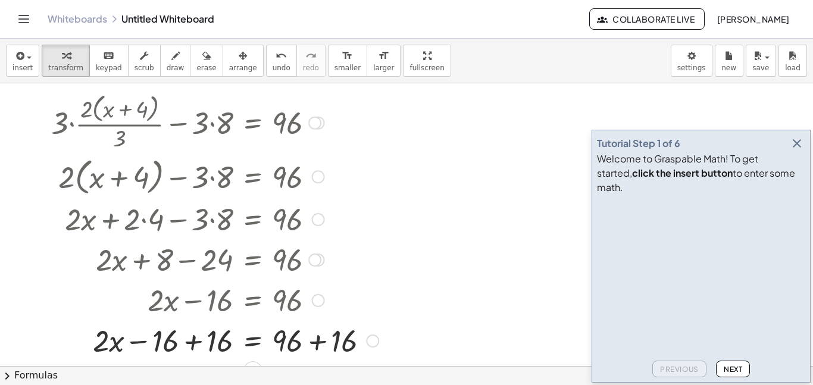
click at [192, 340] on div at bounding box center [214, 339] width 339 height 40
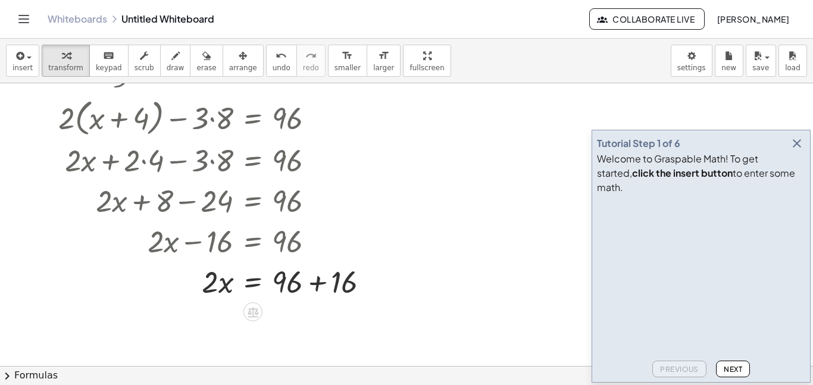
scroll to position [223, 0]
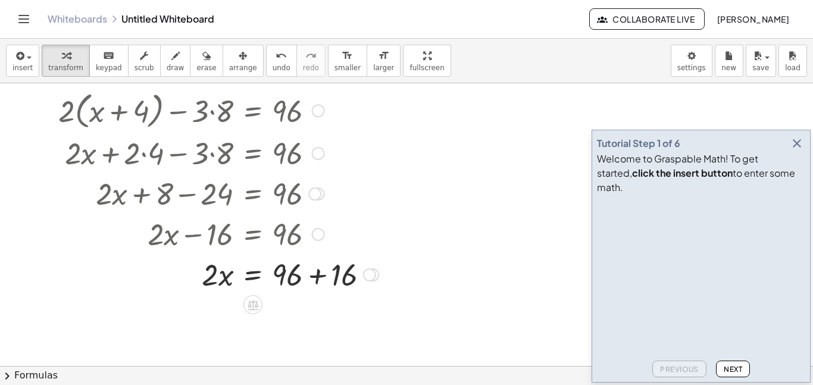
click at [322, 275] on div at bounding box center [214, 273] width 339 height 40
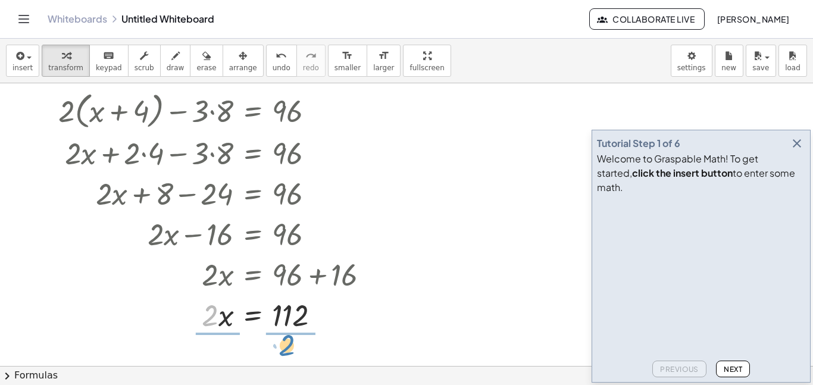
drag, startPoint x: 212, startPoint y: 313, endPoint x: 289, endPoint y: 342, distance: 82.1
click at [287, 310] on div at bounding box center [214, 313] width 339 height 59
click at [219, 305] on div at bounding box center [214, 313] width 339 height 59
click at [217, 319] on div at bounding box center [214, 313] width 339 height 59
click at [795, 151] on icon "button" at bounding box center [796, 143] width 14 height 14
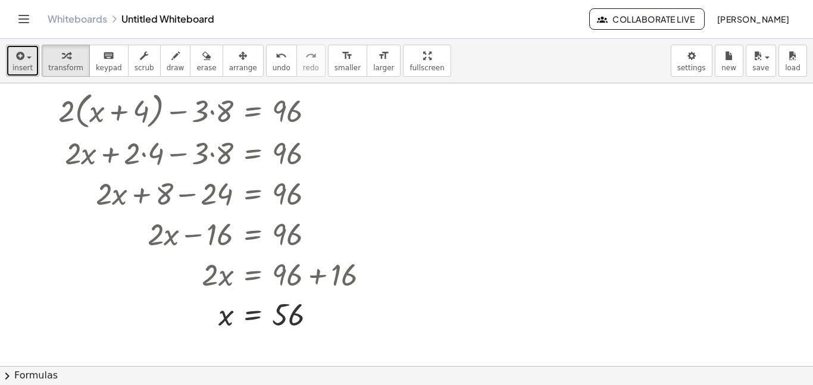
click at [29, 74] on button "insert" at bounding box center [22, 61] width 33 height 32
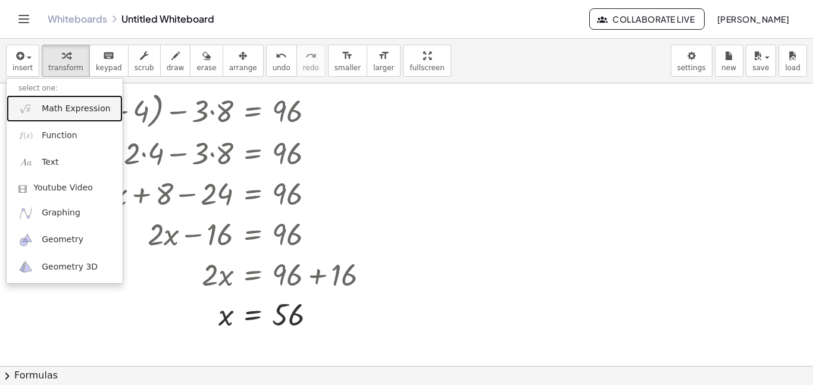
click at [80, 104] on span "Math Expression" at bounding box center [76, 109] width 68 height 12
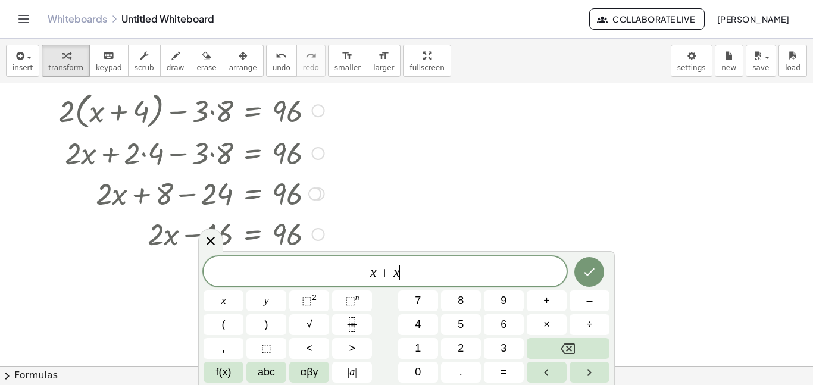
scroll to position [4, 0]
click at [550, 299] on button "+" at bounding box center [547, 300] width 40 height 21
click at [411, 342] on button "1" at bounding box center [418, 348] width 40 height 21
click at [546, 302] on span "+" at bounding box center [546, 301] width 7 height 16
click at [233, 298] on button "x" at bounding box center [223, 300] width 40 height 21
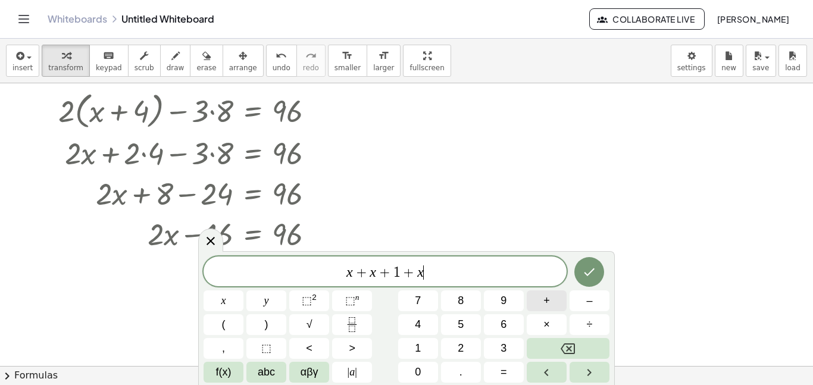
click at [537, 305] on button "+" at bounding box center [547, 300] width 40 height 21
click at [463, 344] on span "2" at bounding box center [461, 348] width 6 height 16
click at [500, 378] on span "=" at bounding box center [503, 372] width 7 height 16
click at [420, 343] on span "1" at bounding box center [418, 348] width 6 height 16
click at [500, 341] on span "3" at bounding box center [503, 348] width 6 height 16
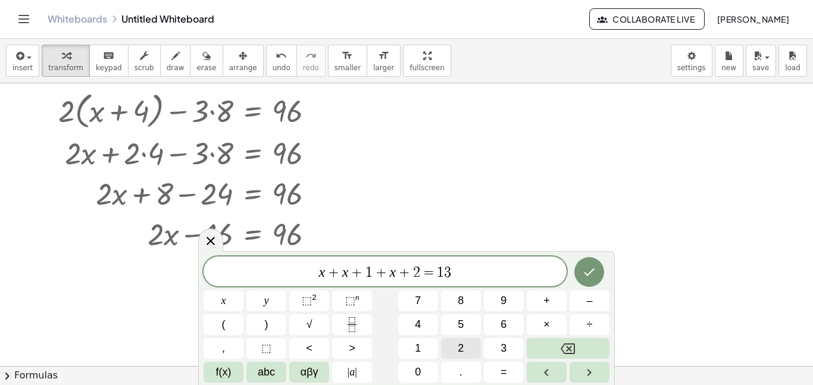
click at [472, 339] on button "2" at bounding box center [461, 348] width 40 height 21
click at [581, 278] on button "Done" at bounding box center [589, 272] width 30 height 30
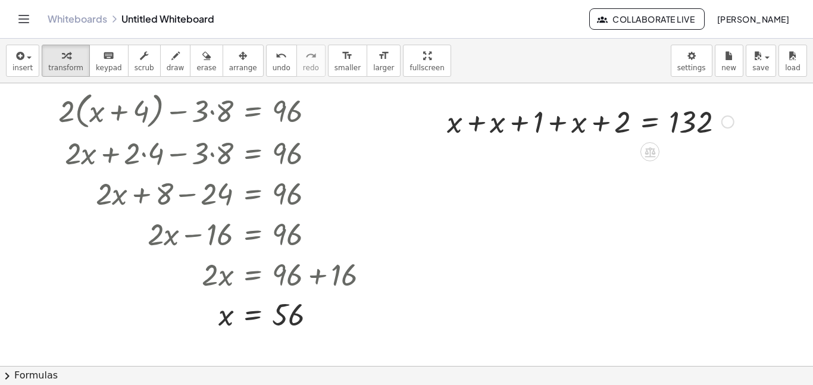
click at [480, 125] on div at bounding box center [590, 121] width 299 height 40
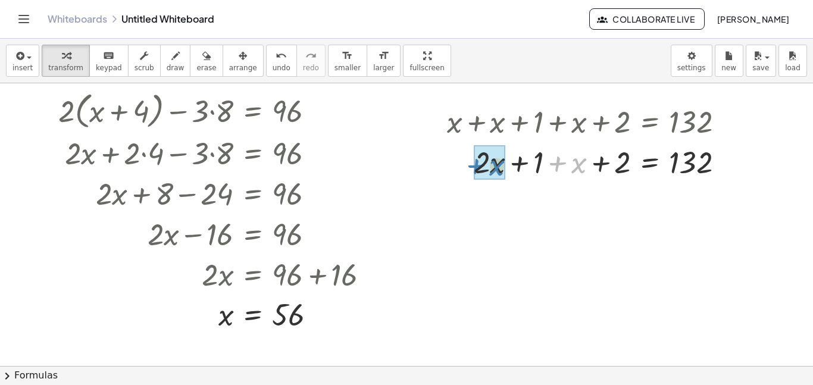
drag, startPoint x: 569, startPoint y: 161, endPoint x: 478, endPoint y: 160, distance: 91.0
click at [596, 161] on div at bounding box center [590, 161] width 299 height 40
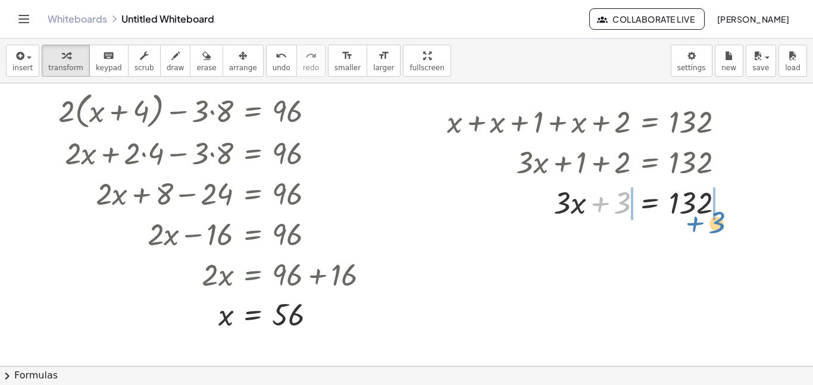
drag, startPoint x: 619, startPoint y: 205, endPoint x: 714, endPoint y: 224, distance: 96.6
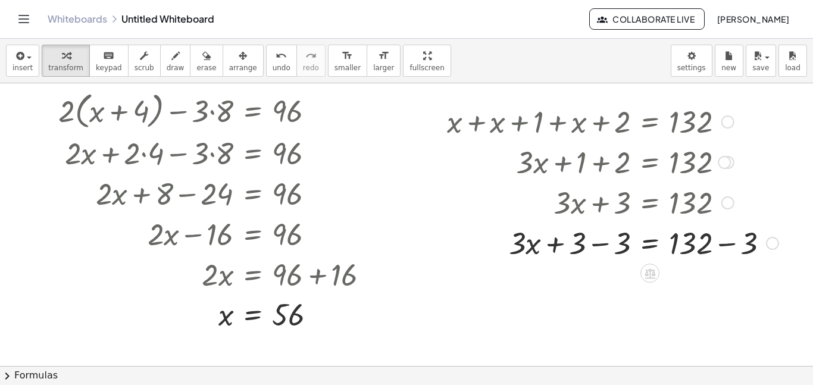
click at [730, 247] on div at bounding box center [612, 242] width 343 height 40
click at [650, 122] on div "+ x + x + 1 + x + 2 = 132 + · 2 · x + 1 + x + 2 = 132 + · 3 · x + 1 + 2 = 132 +…" at bounding box center [650, 122] width 0 height 0
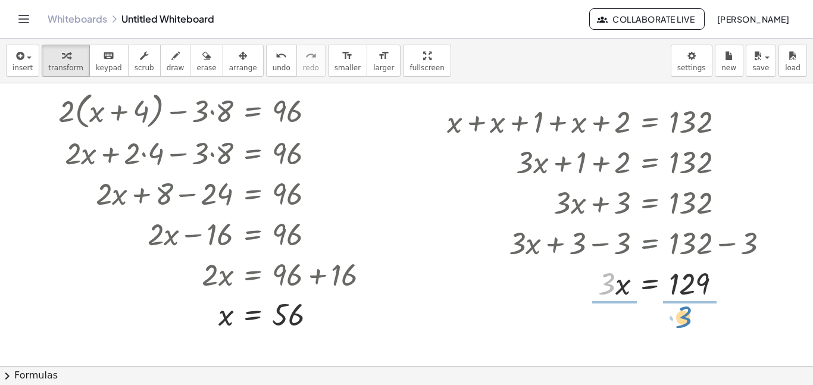
drag, startPoint x: 610, startPoint y: 291, endPoint x: 687, endPoint y: 324, distance: 83.7
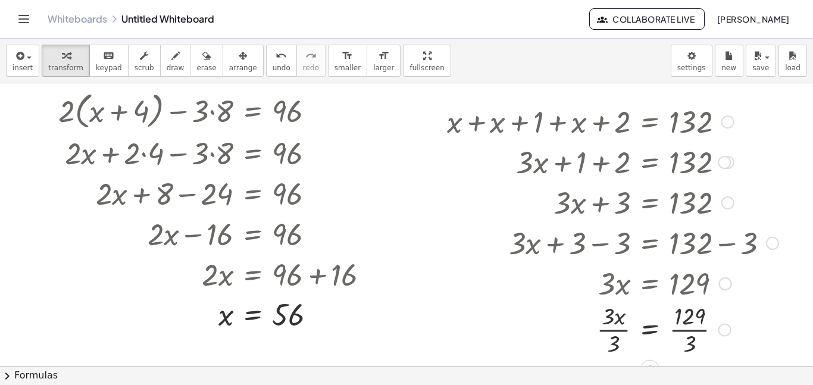
click at [685, 280] on div at bounding box center [614, 282] width 342 height 40
click at [612, 331] on div at bounding box center [612, 332] width 343 height 59
click at [685, 324] on div at bounding box center [612, 332] width 343 height 59
click at [687, 336] on div at bounding box center [612, 332] width 343 height 59
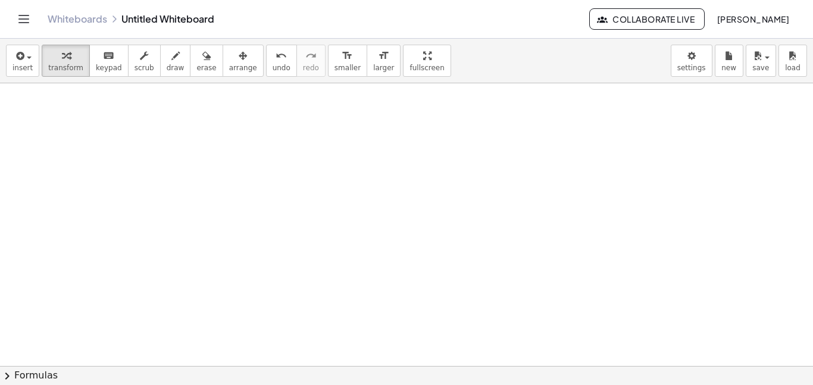
scroll to position [850, 0]
